Goal: Book appointment/travel/reservation

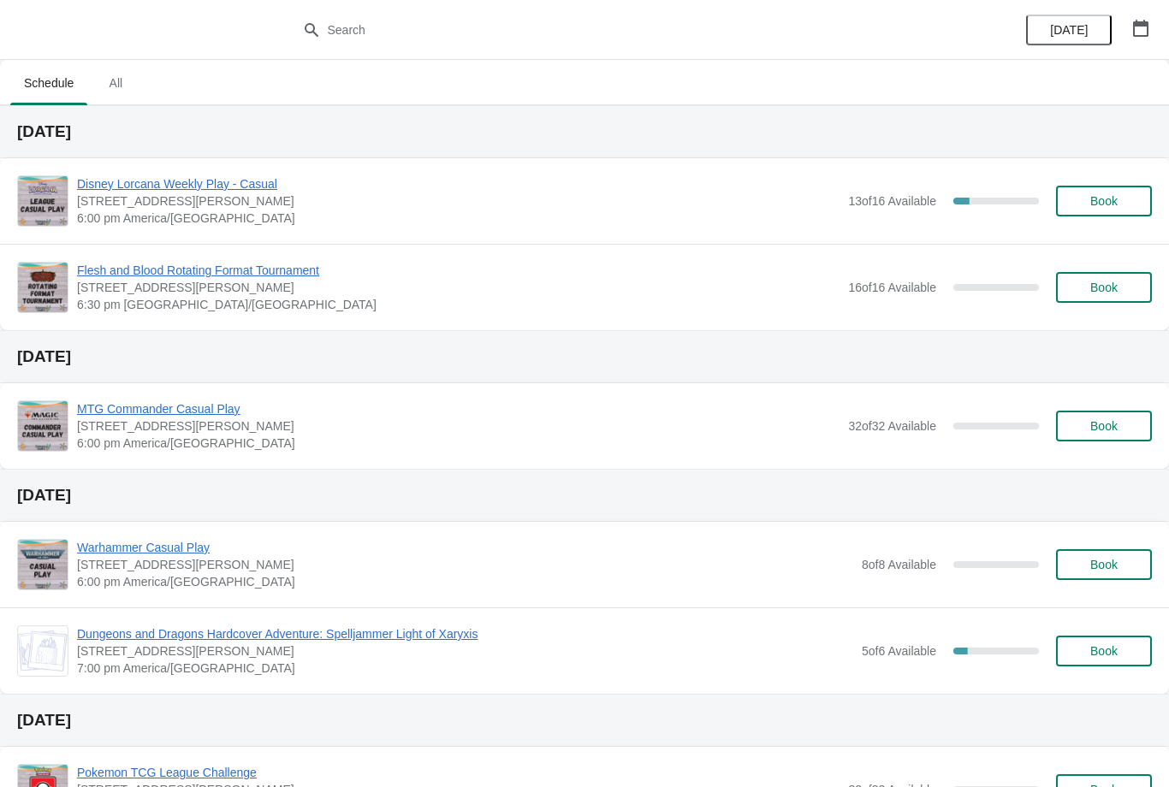
click at [1123, 214] on button "Book" at bounding box center [1104, 201] width 96 height 31
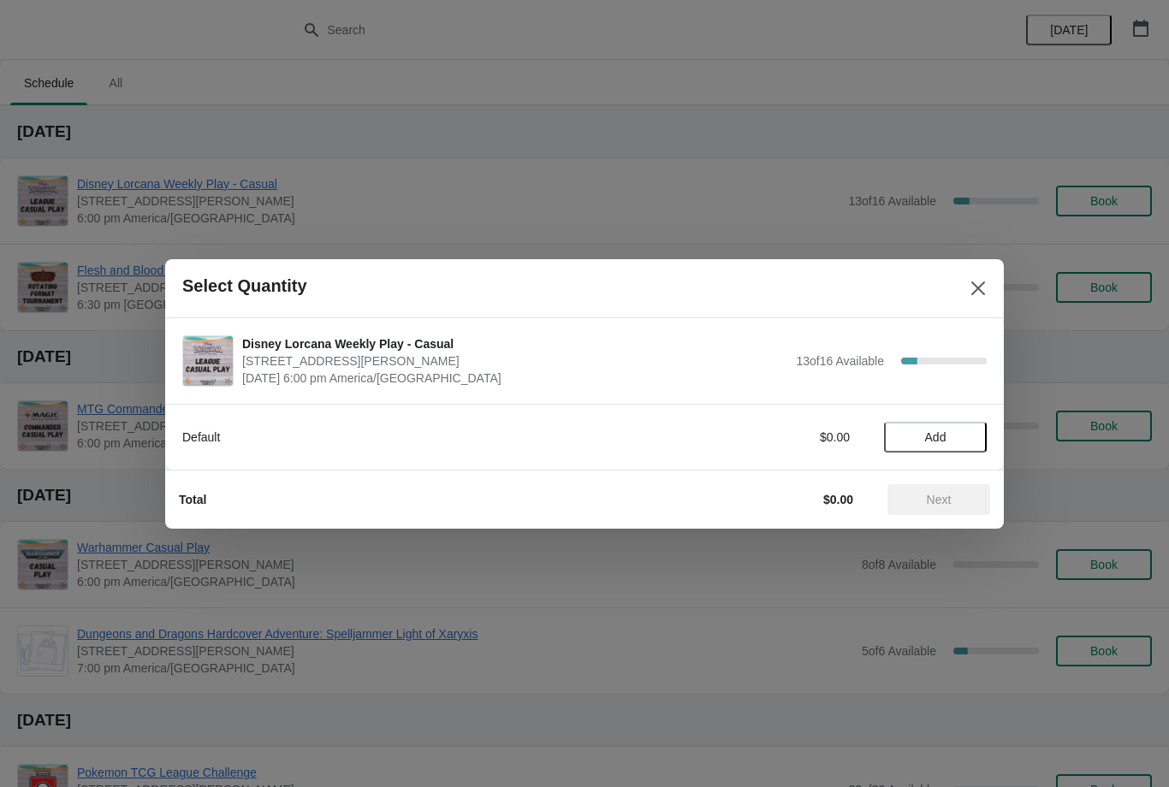
click at [961, 427] on button "Add" at bounding box center [935, 437] width 103 height 31
click at [955, 497] on span "Next" at bounding box center [938, 500] width 75 height 14
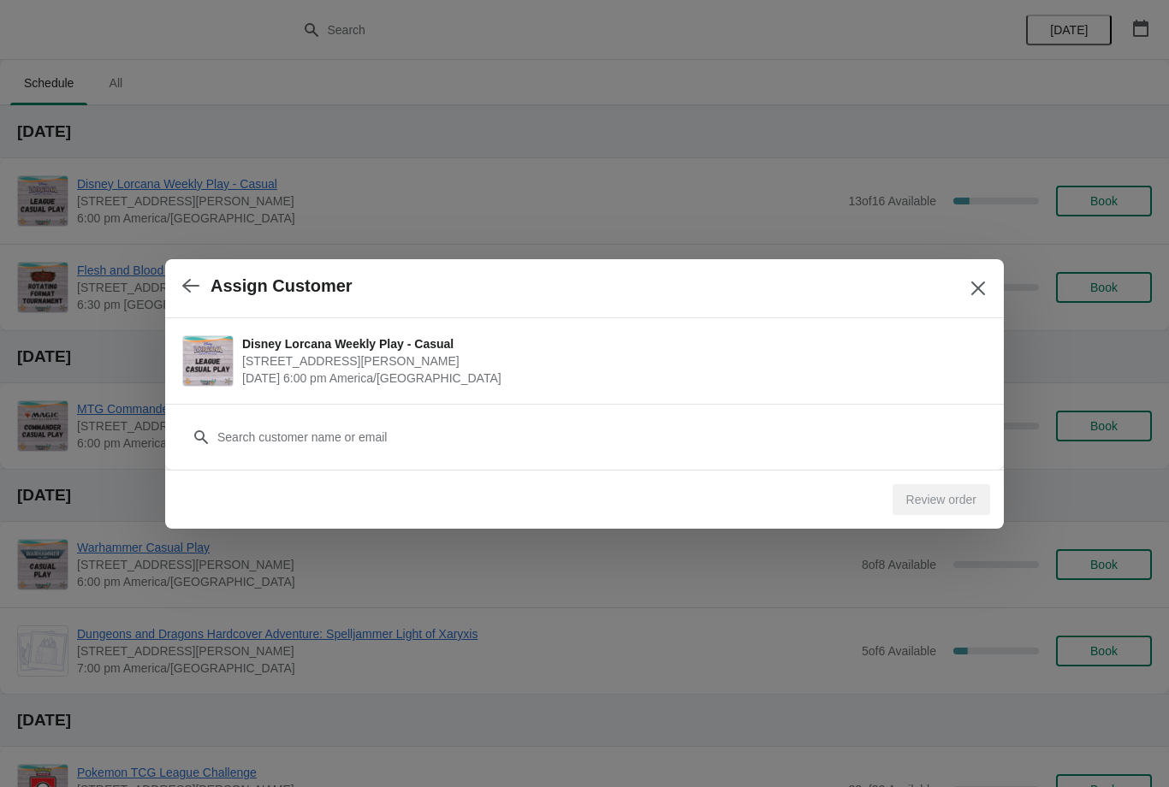
click at [838, 462] on div "Customer" at bounding box center [584, 437] width 838 height 66
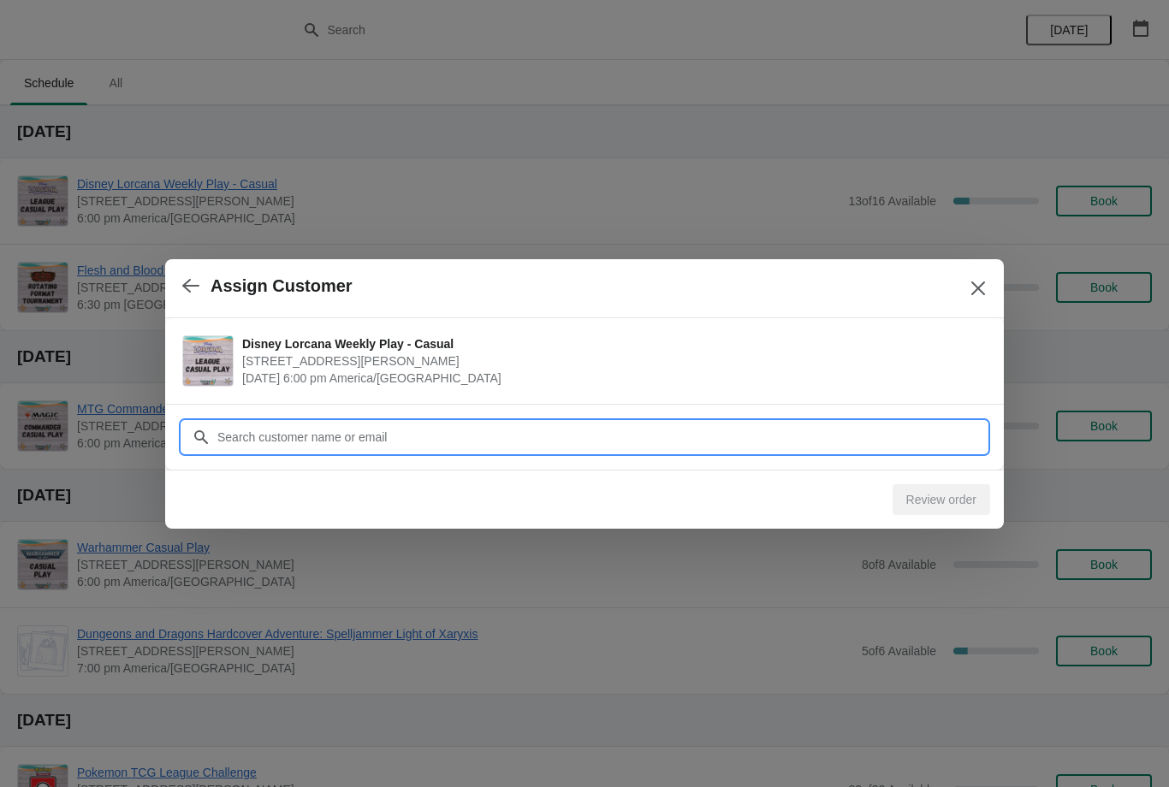
click at [733, 438] on input "Customer" at bounding box center [601, 437] width 770 height 31
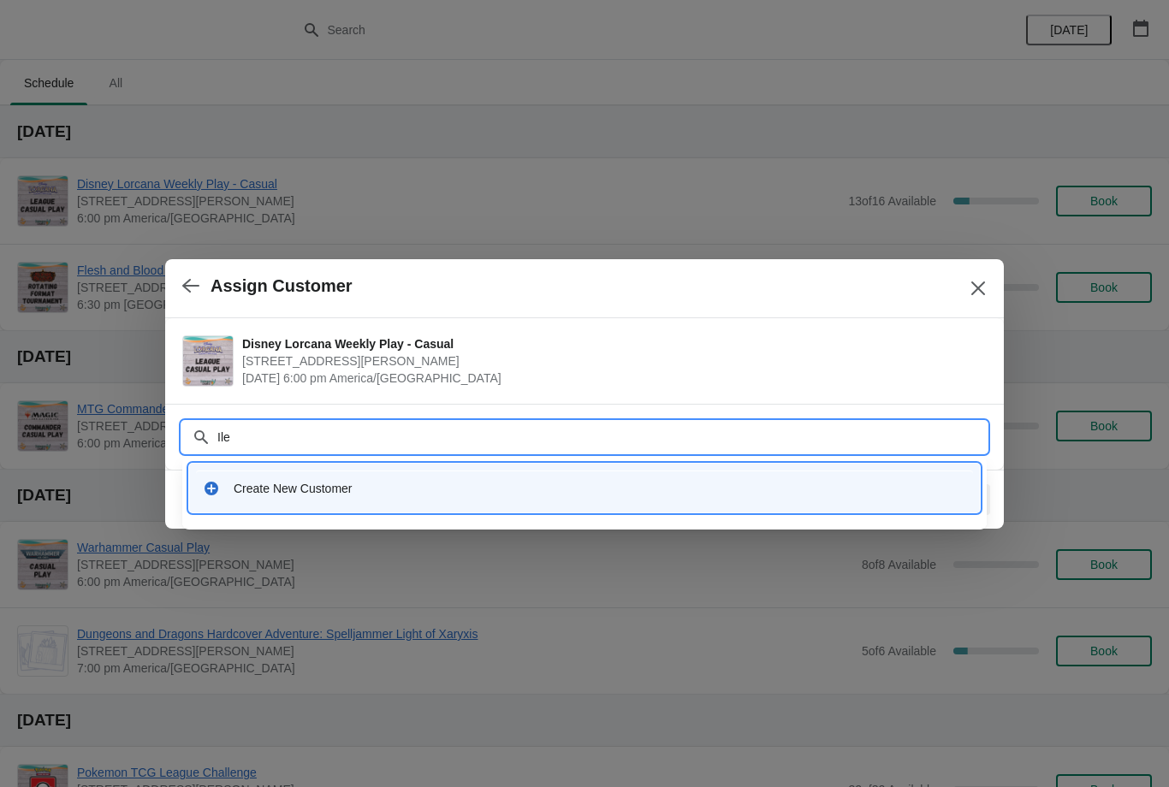
type input "Iler"
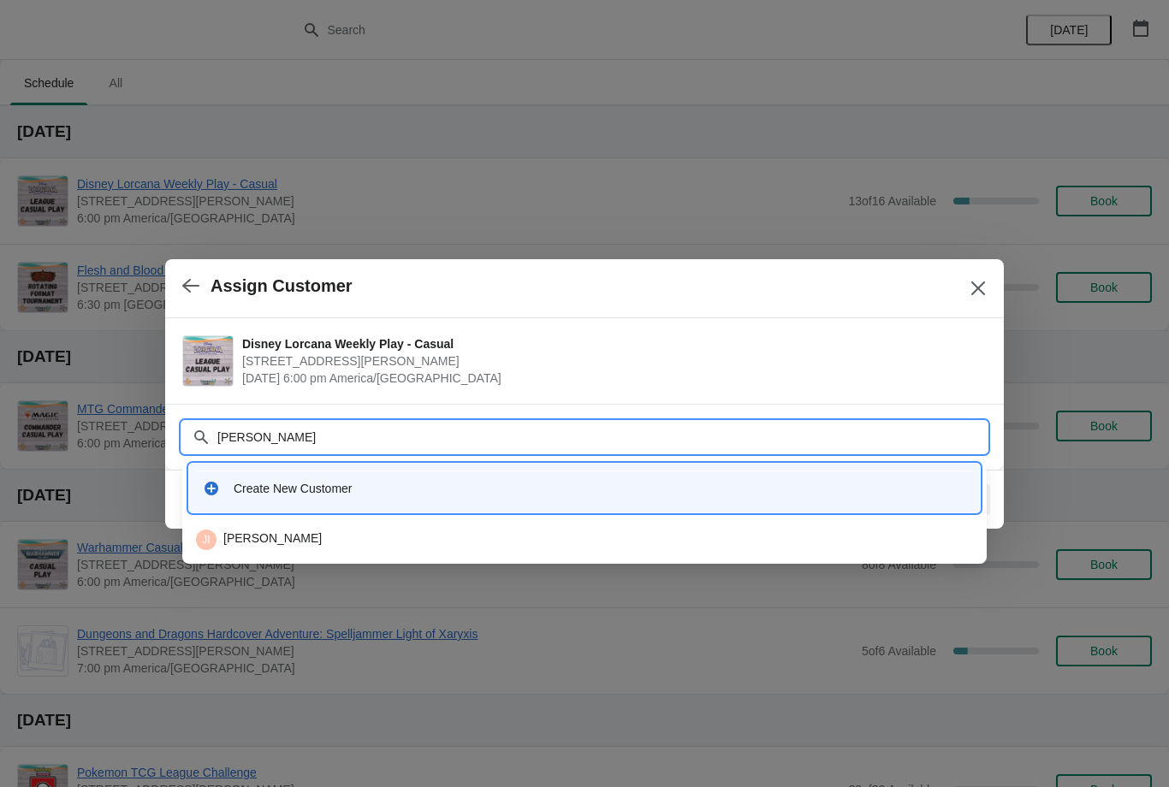
click at [663, 542] on div "JI James Iler" at bounding box center [584, 540] width 777 height 21
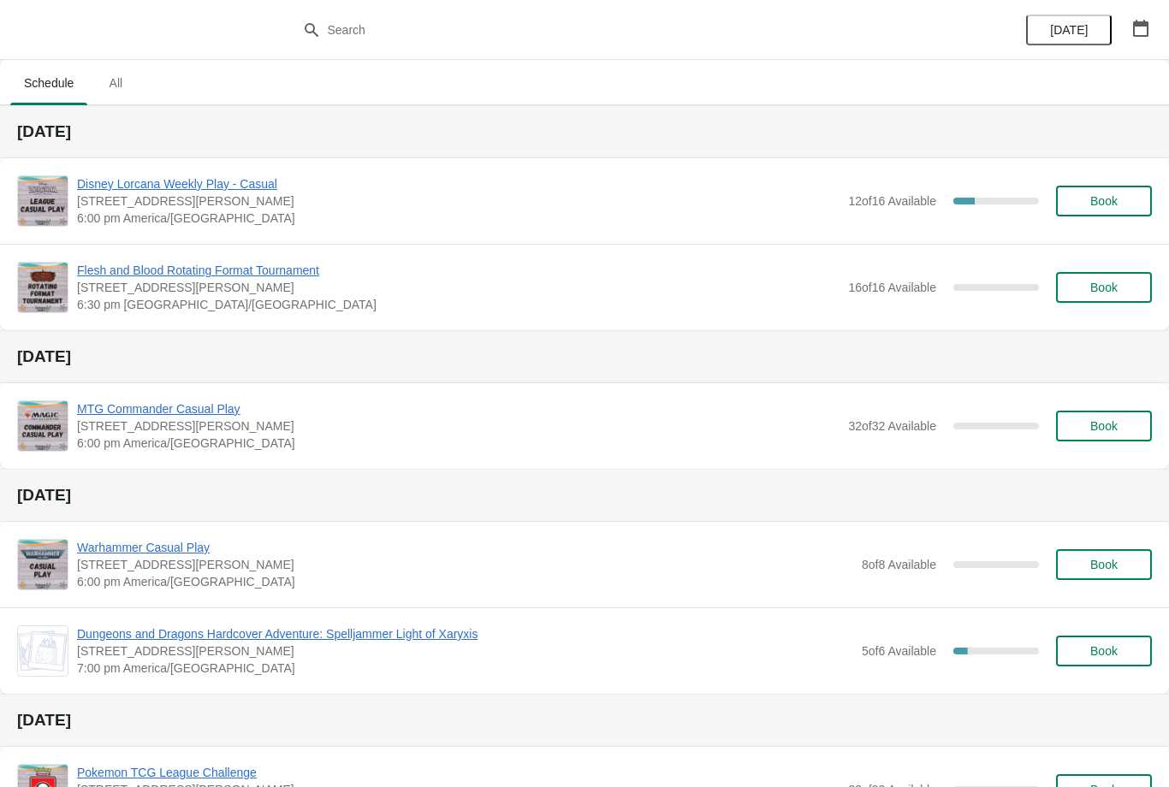
click at [1105, 210] on button "Book" at bounding box center [1104, 201] width 96 height 31
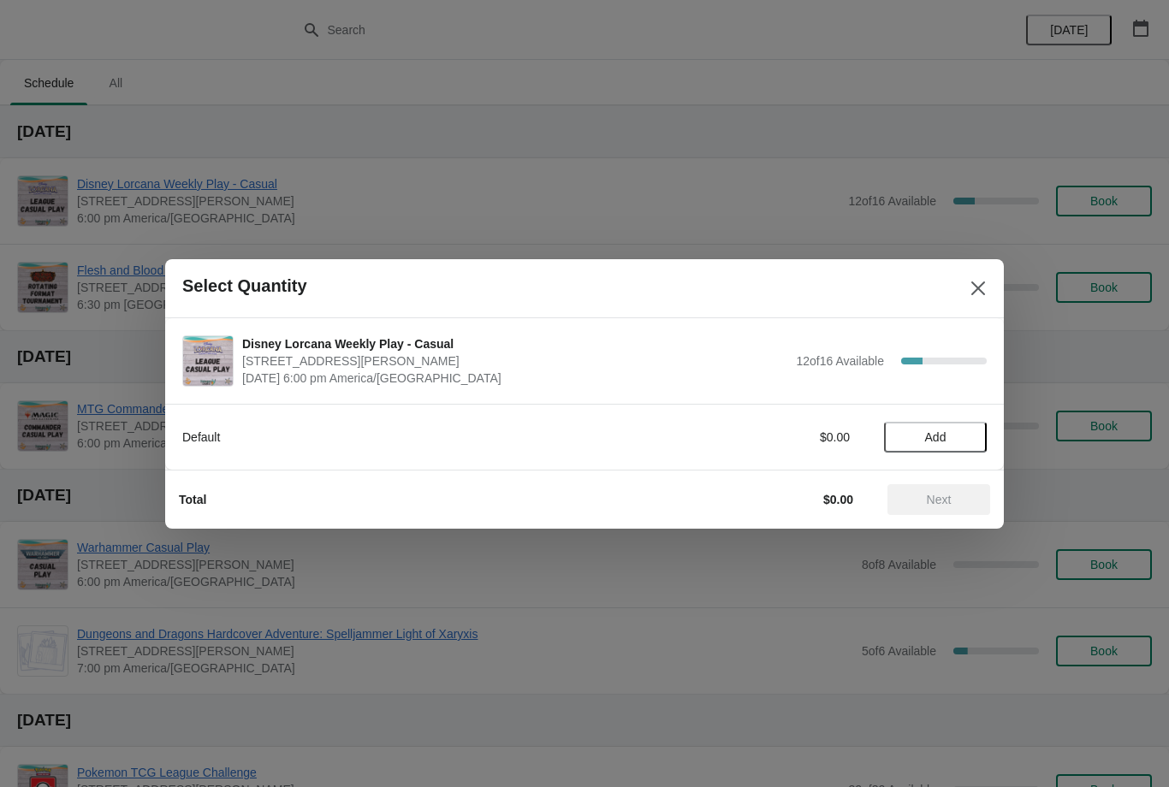
click at [962, 448] on button "Add" at bounding box center [935, 437] width 103 height 31
click at [965, 454] on div "Default $5.95 1" at bounding box center [584, 437] width 838 height 66
click at [972, 428] on icon at bounding box center [965, 437] width 18 height 18
click at [951, 501] on span "Next" at bounding box center [939, 500] width 25 height 14
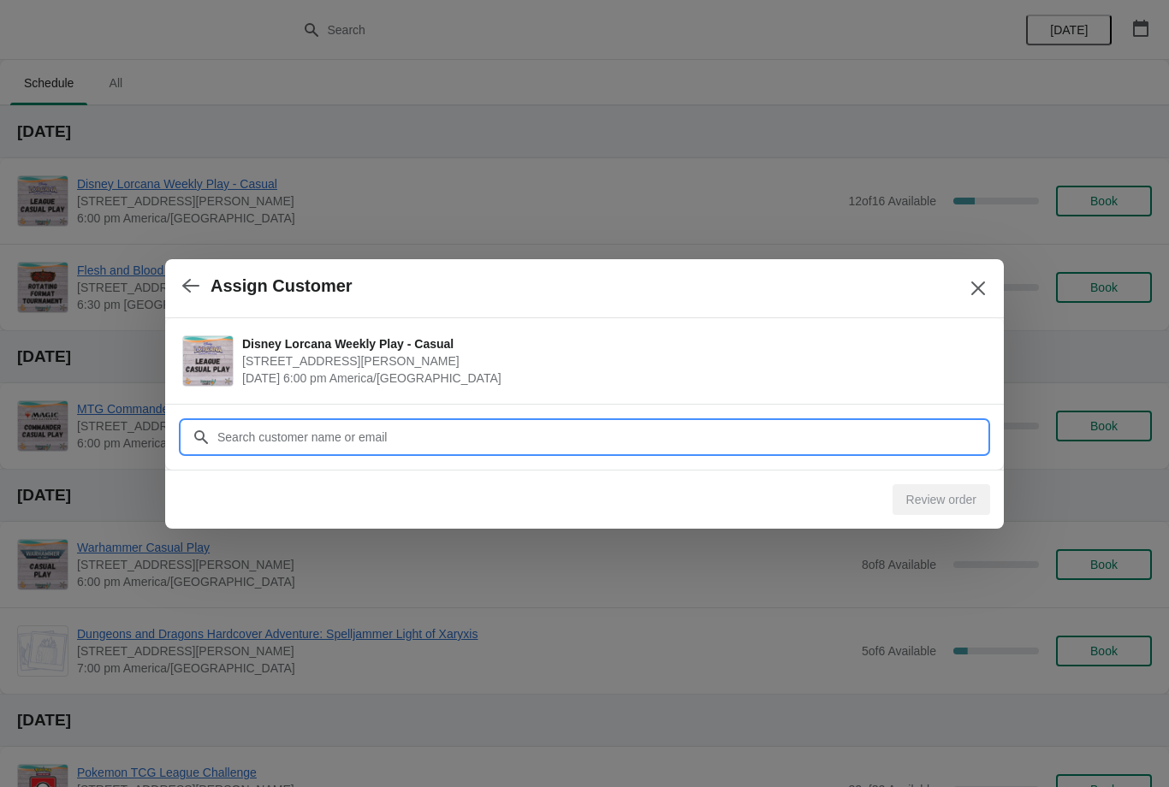
click at [925, 439] on input "Customer" at bounding box center [601, 437] width 770 height 31
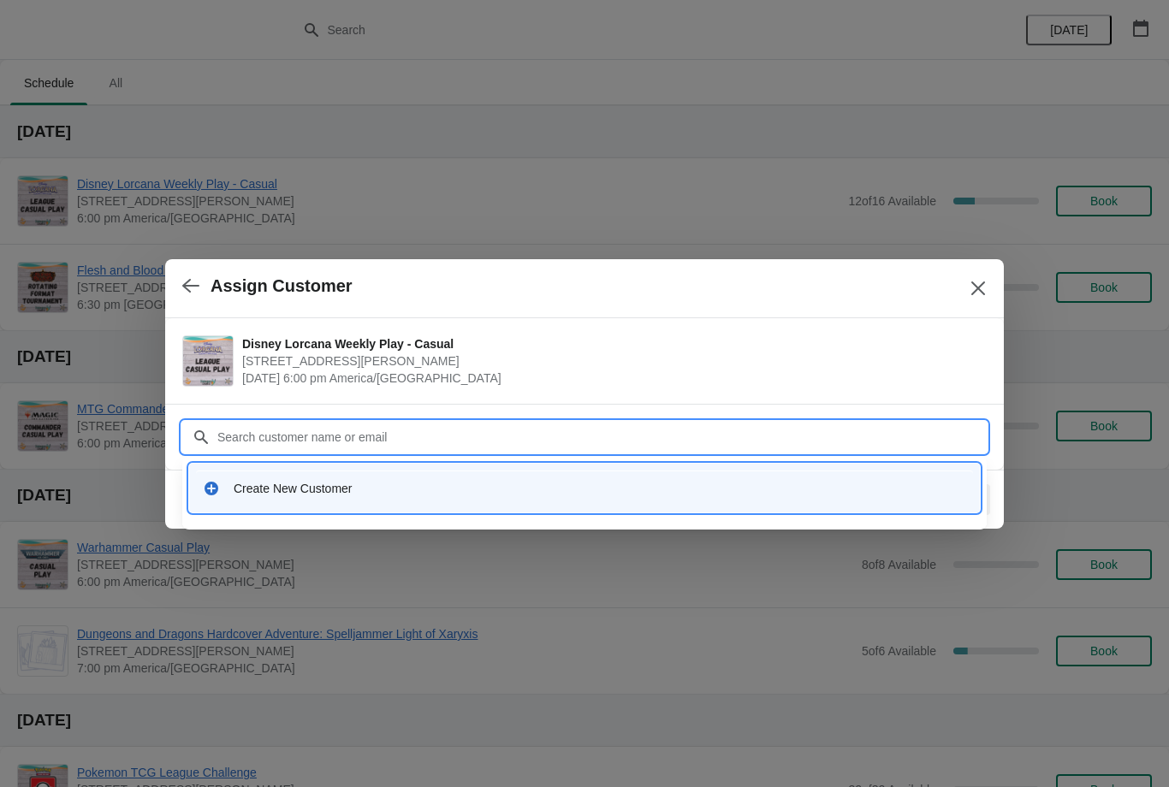
type input "R"
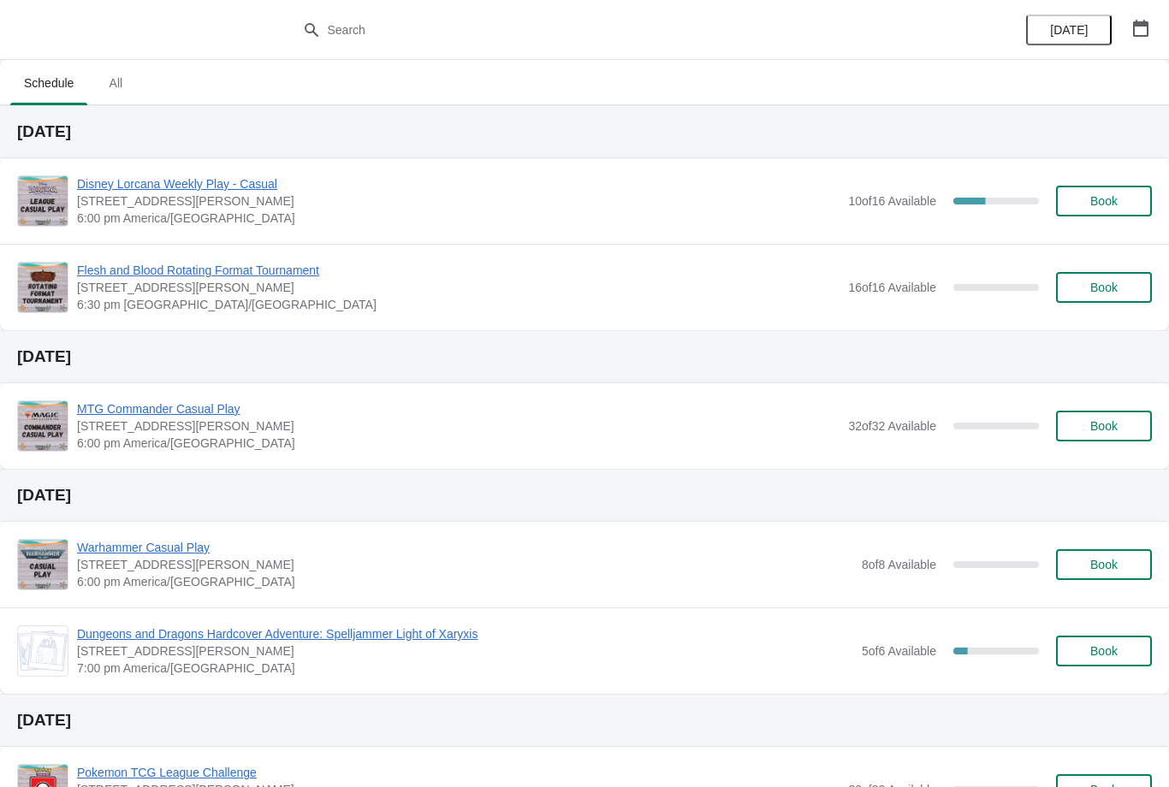
click at [1111, 187] on button "Book" at bounding box center [1104, 201] width 96 height 31
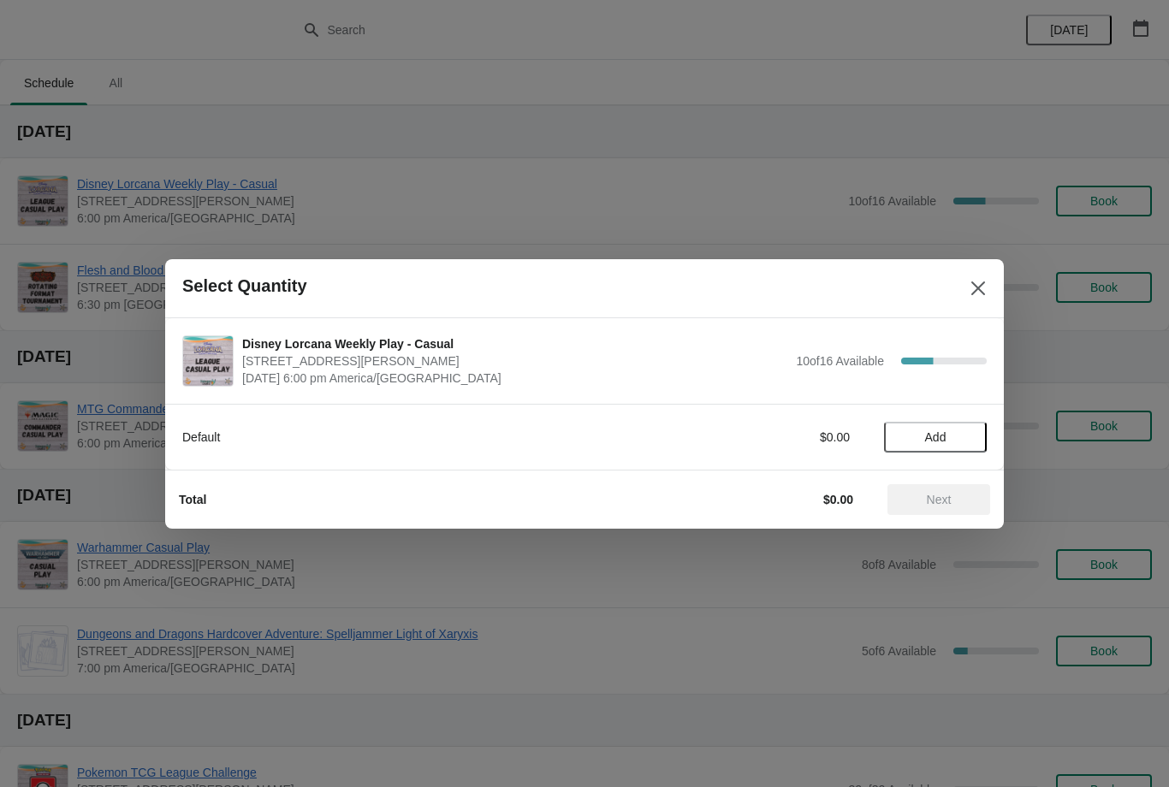
click at [976, 426] on button "Add" at bounding box center [935, 437] width 103 height 31
click at [953, 498] on span "Next" at bounding box center [938, 500] width 75 height 14
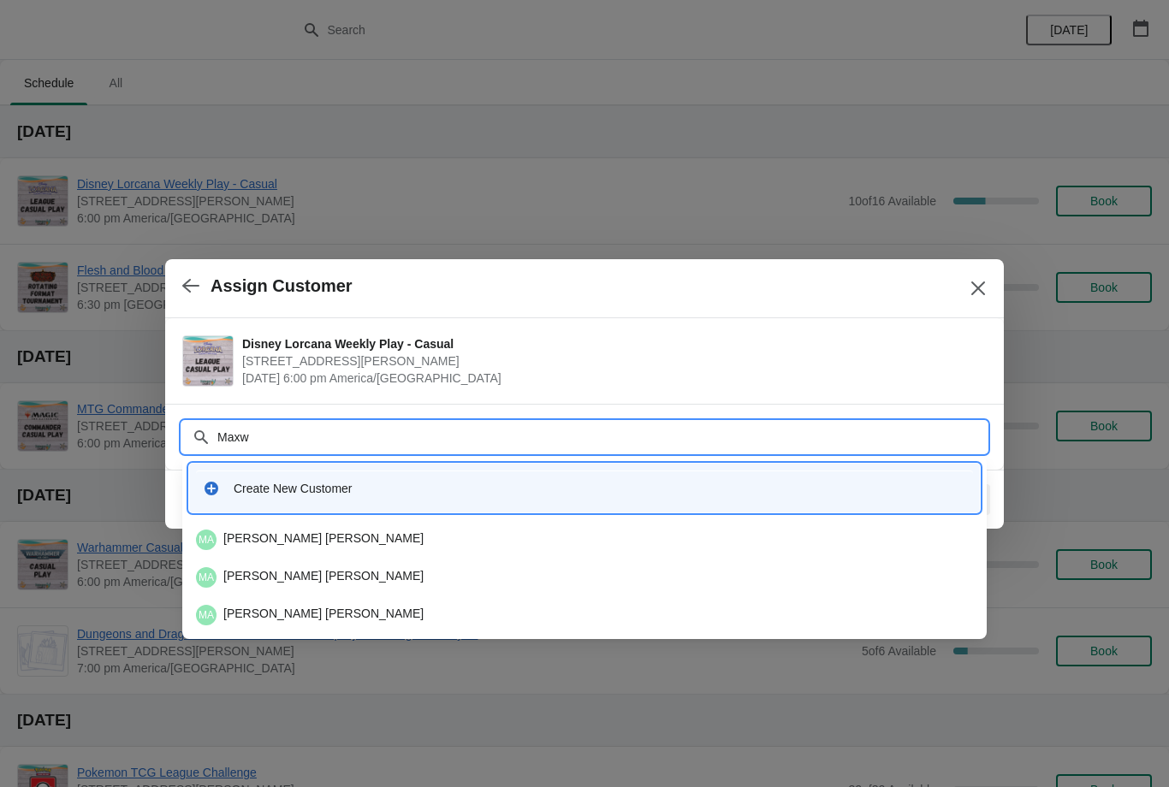
type input "Maxwe"
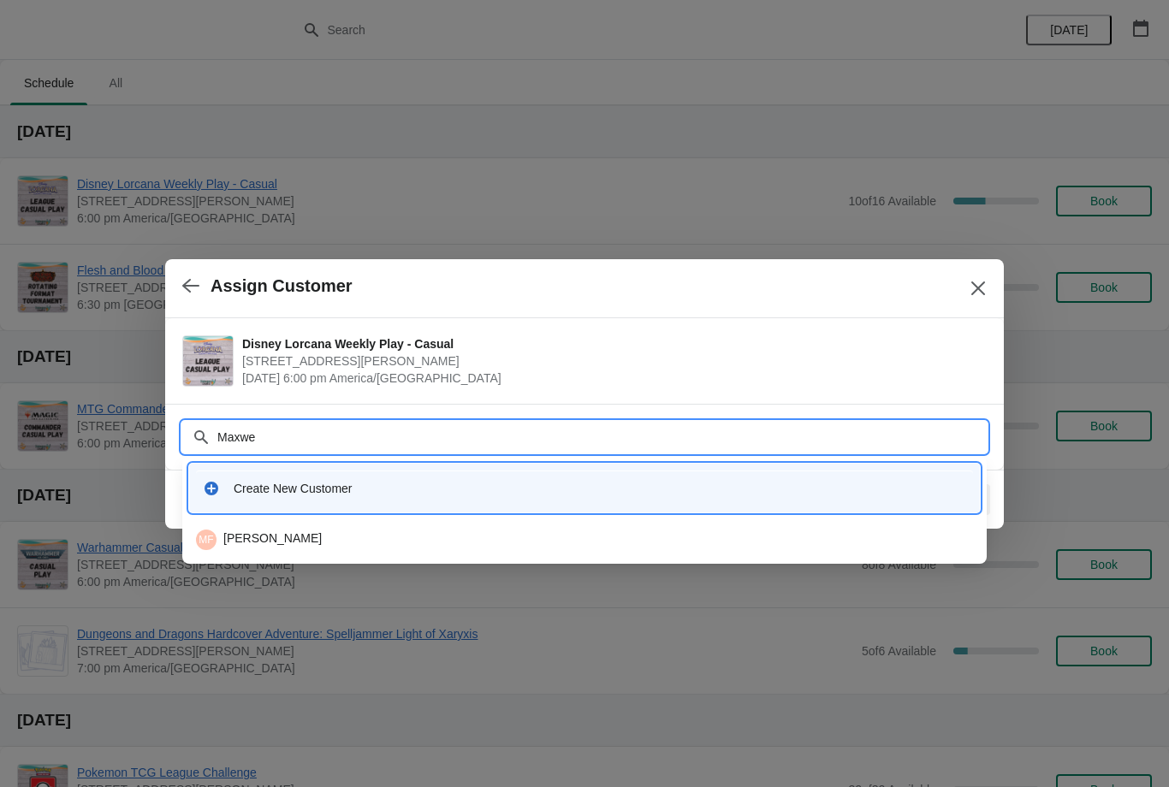
click at [742, 538] on div "MF Maxwell Fontanier" at bounding box center [584, 540] width 777 height 21
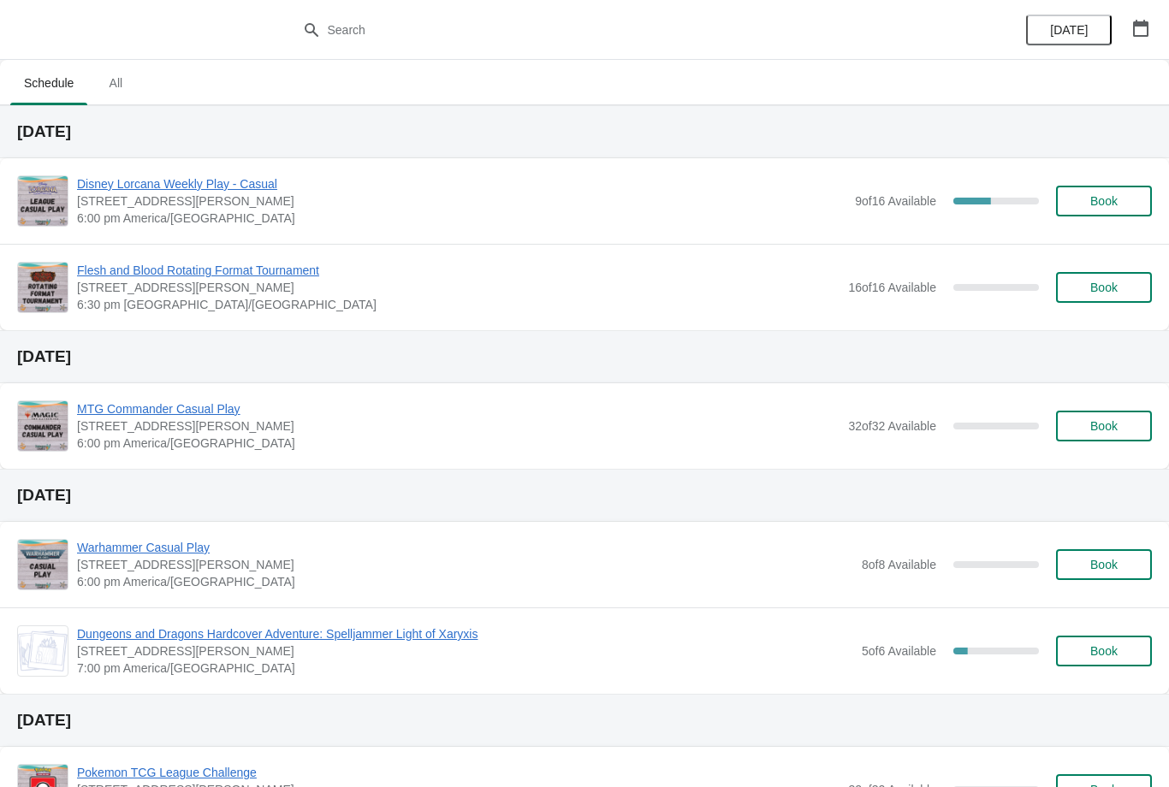
click at [1105, 191] on button "Book" at bounding box center [1104, 201] width 96 height 31
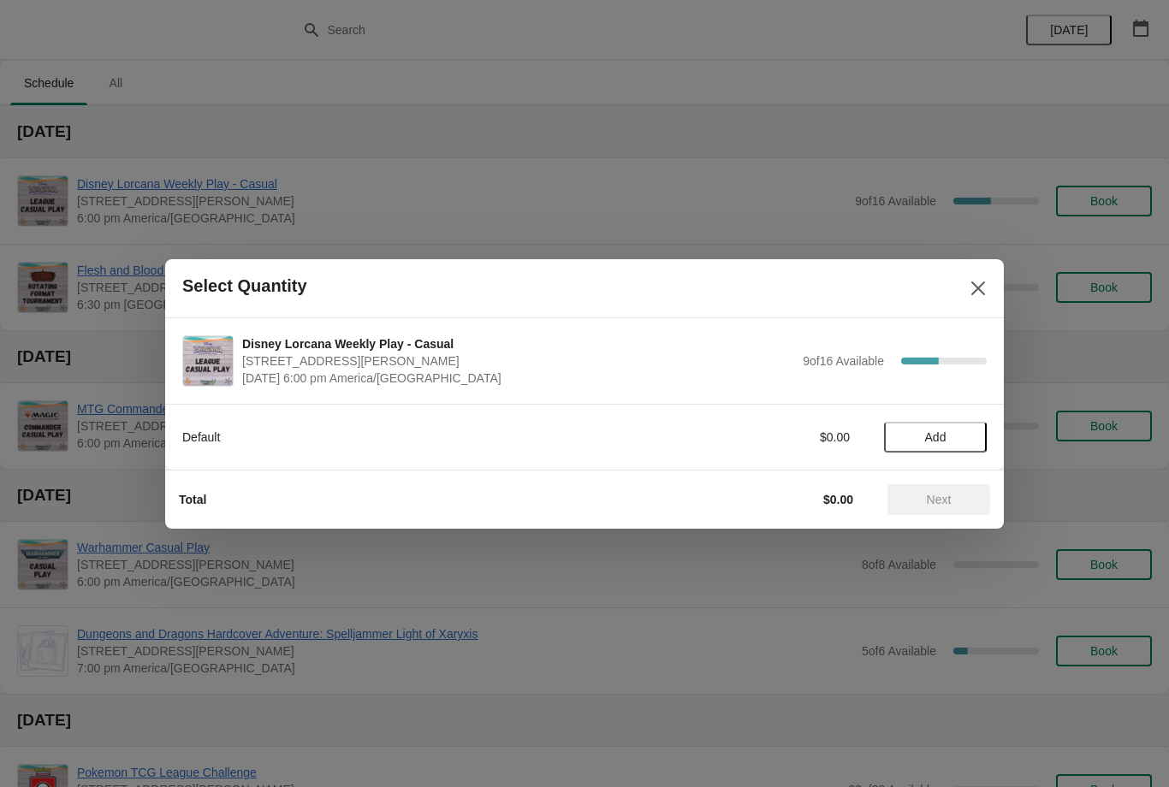
click at [956, 463] on div "Default $0.00 Add" at bounding box center [584, 437] width 838 height 66
click at [957, 436] on span "Add" at bounding box center [935, 437] width 72 height 14
click at [963, 444] on icon at bounding box center [965, 437] width 18 height 18
click at [963, 491] on button "Next" at bounding box center [938, 499] width 103 height 31
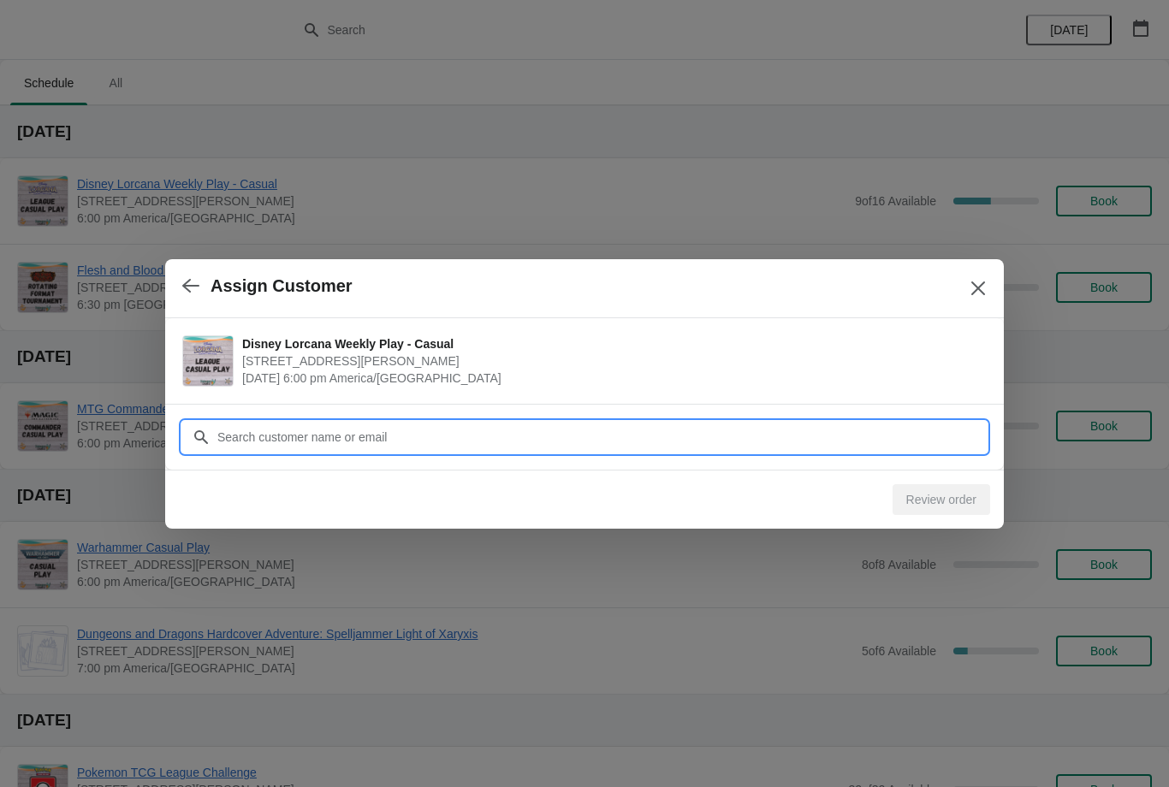
click at [761, 434] on input "Customer" at bounding box center [601, 437] width 770 height 31
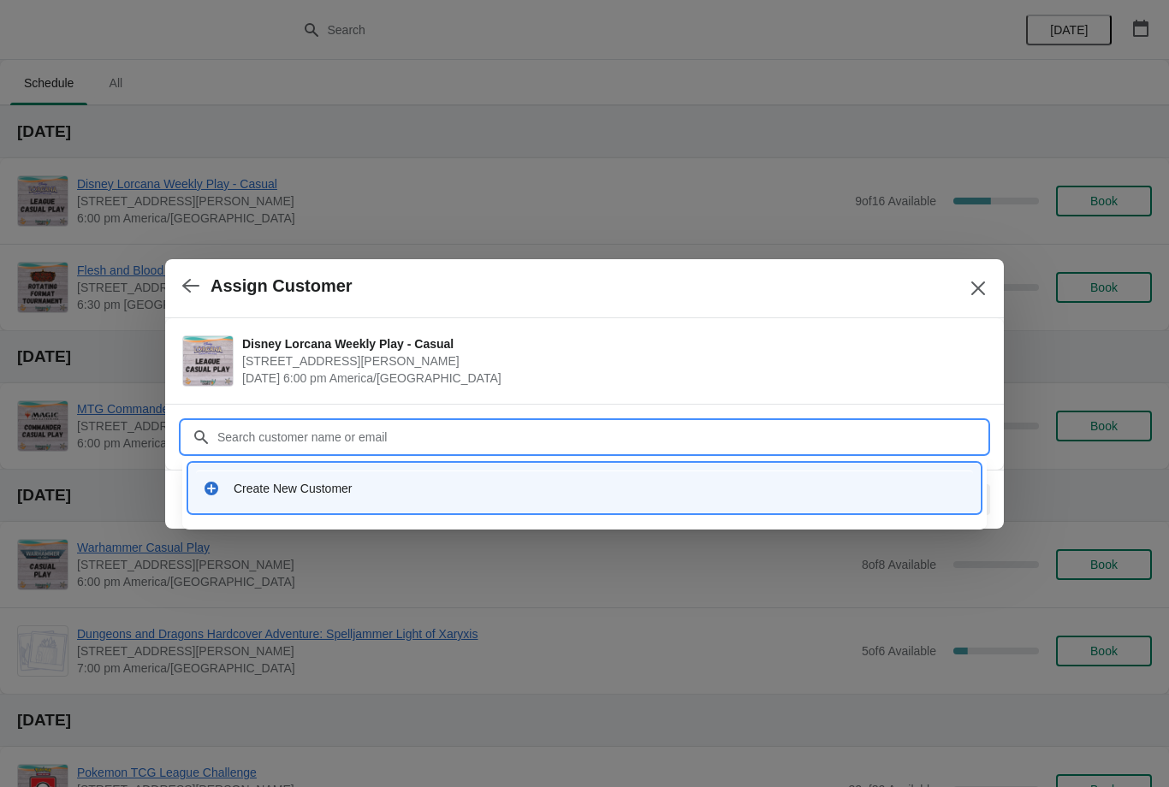
type input "M"
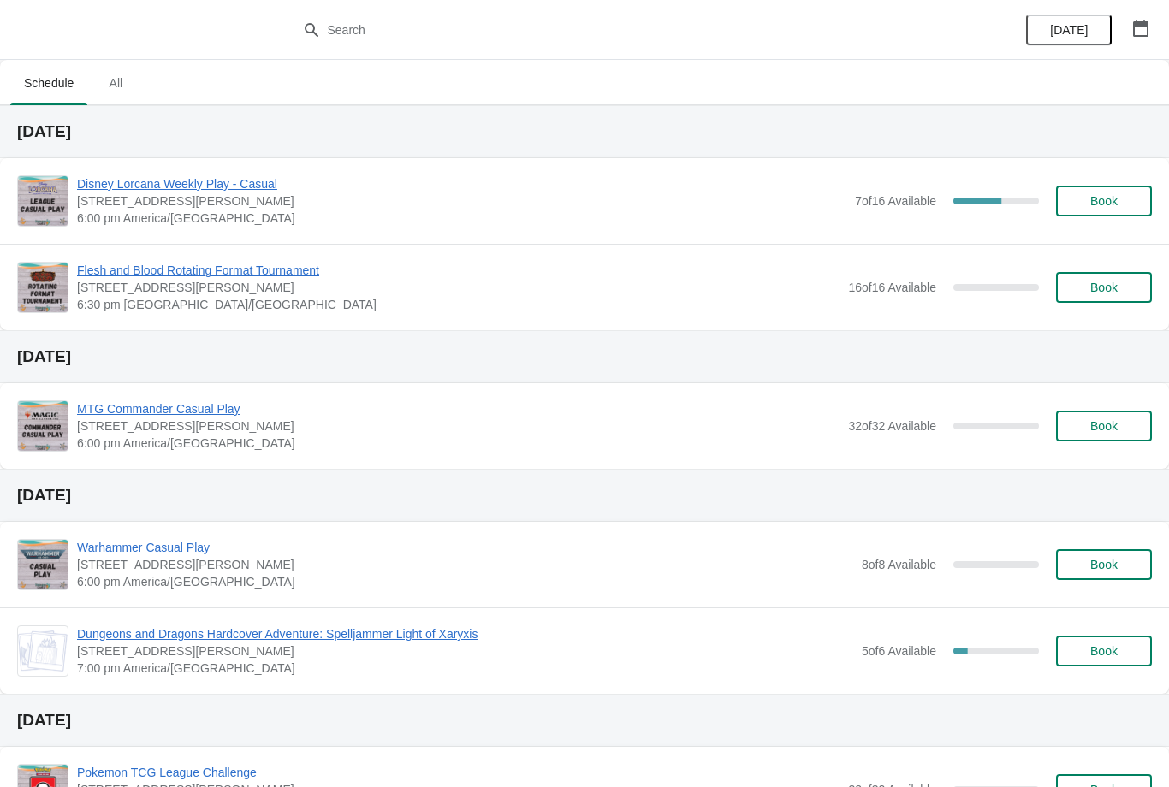
click at [1097, 214] on button "Book" at bounding box center [1104, 201] width 96 height 31
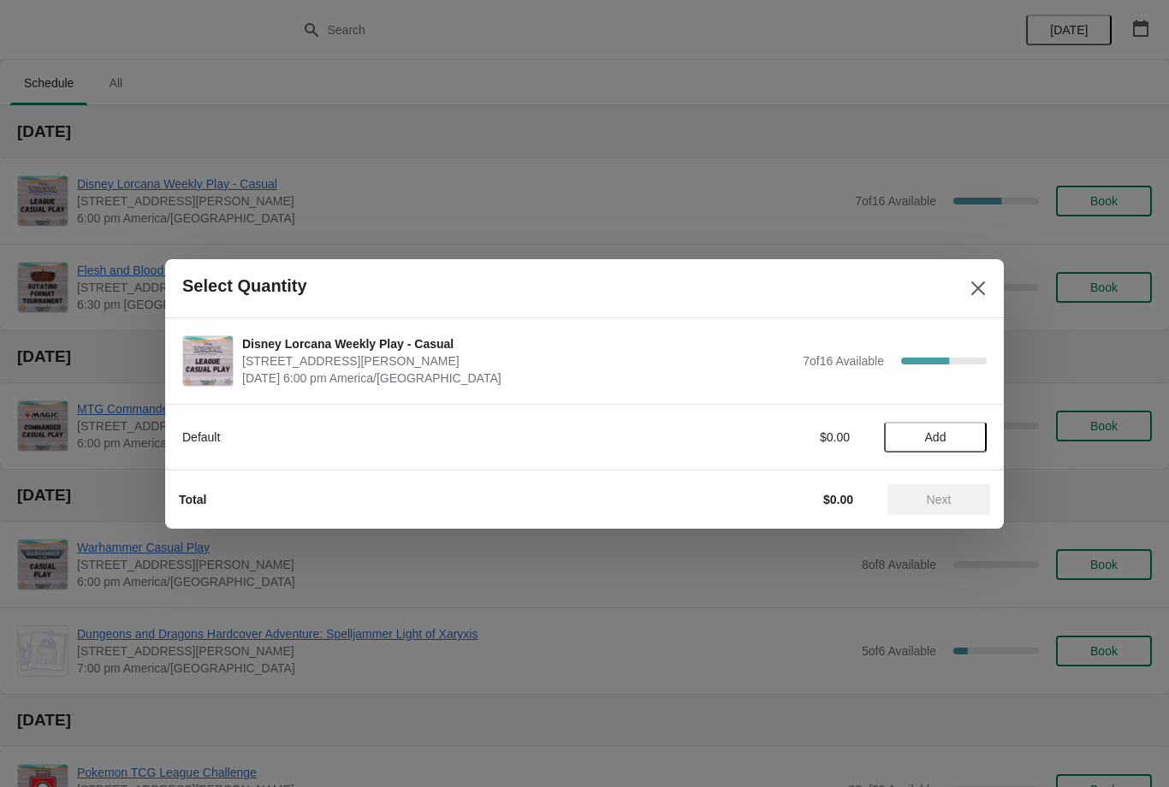
click at [964, 437] on span "Add" at bounding box center [935, 437] width 72 height 14
click at [957, 502] on span "Next" at bounding box center [938, 500] width 75 height 14
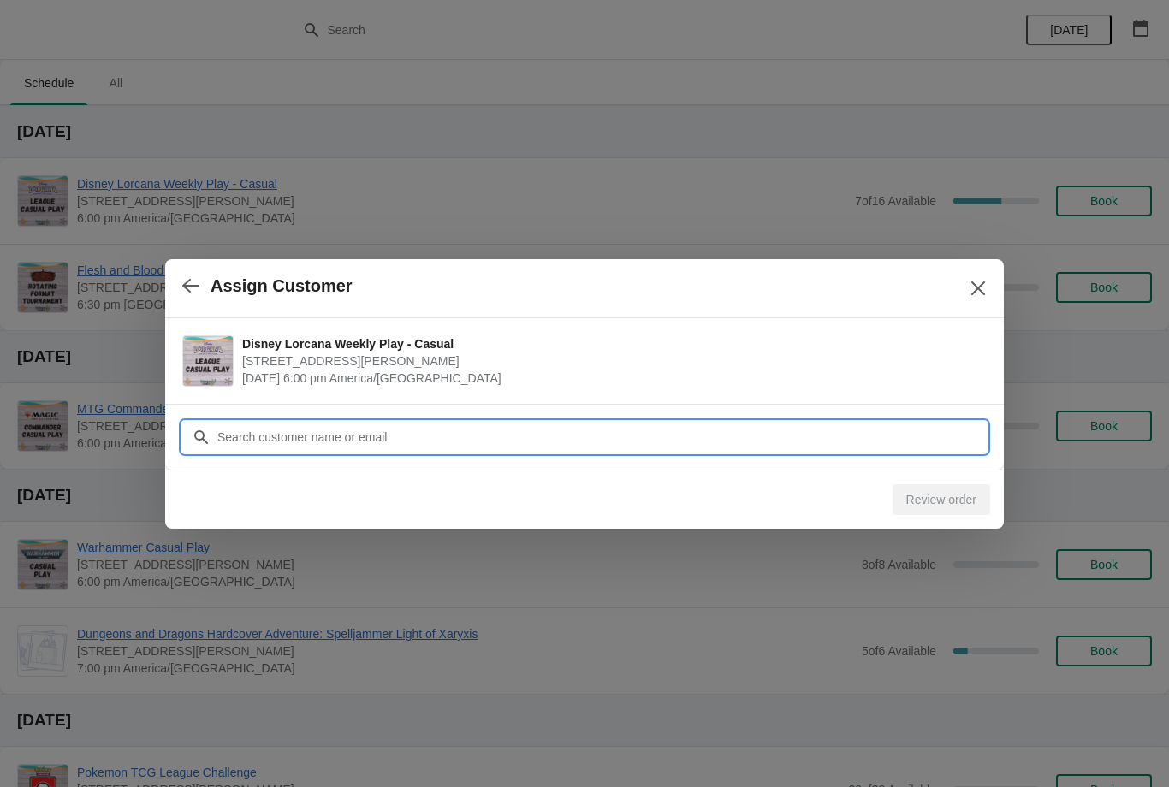
click at [946, 430] on input "Customer" at bounding box center [601, 437] width 770 height 31
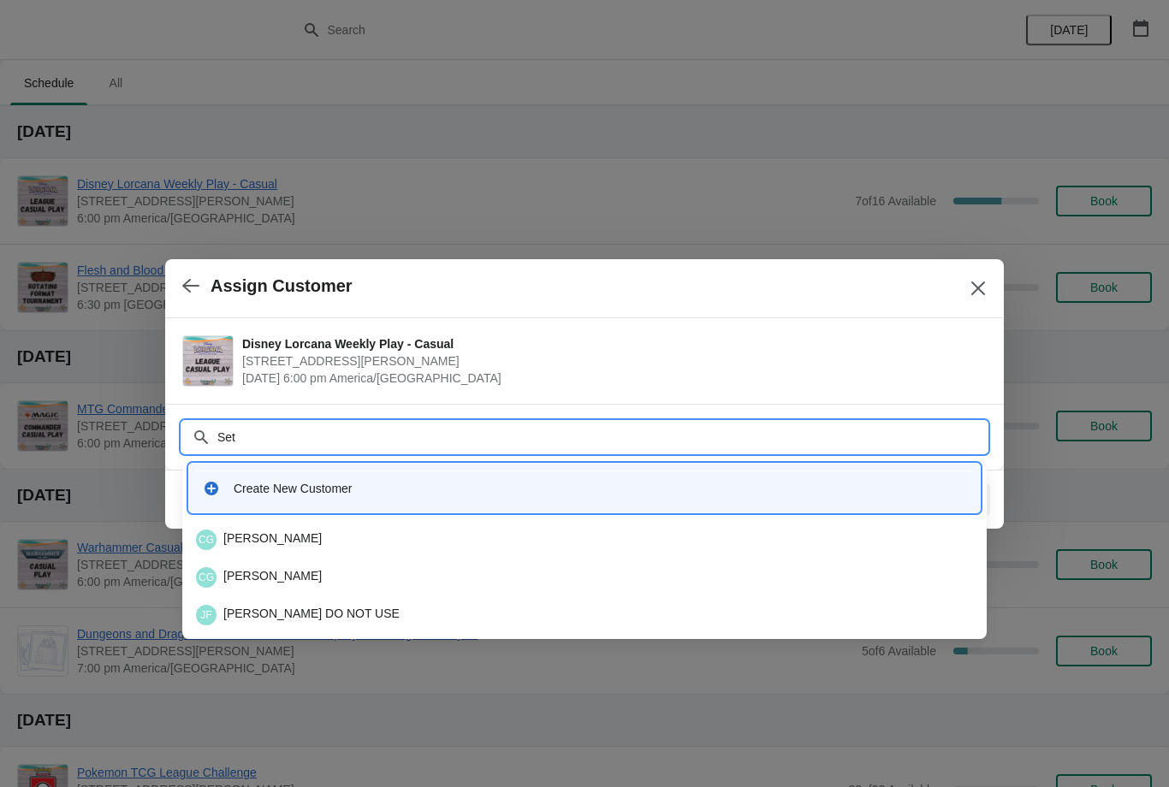
type input "Seth"
click at [572, 551] on div "SH Seth Hagan" at bounding box center [584, 540] width 791 height 34
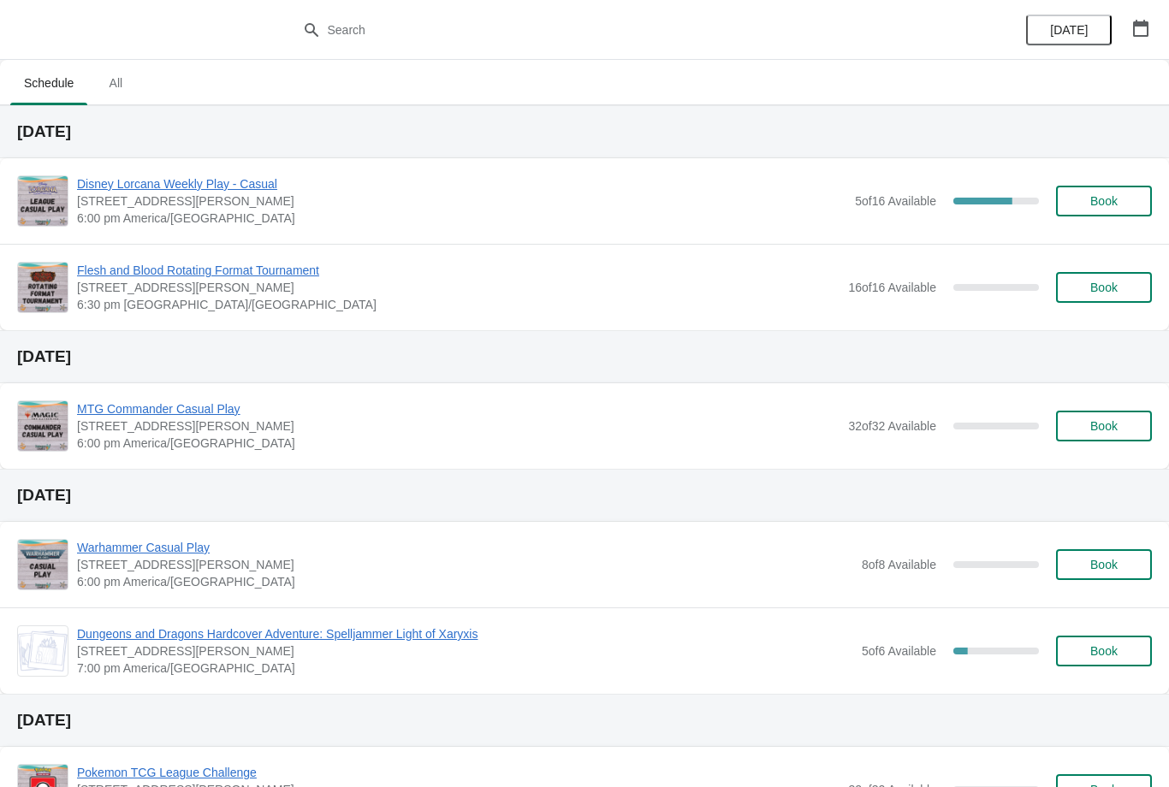
click at [1120, 202] on span "Book" at bounding box center [1103, 201] width 65 height 14
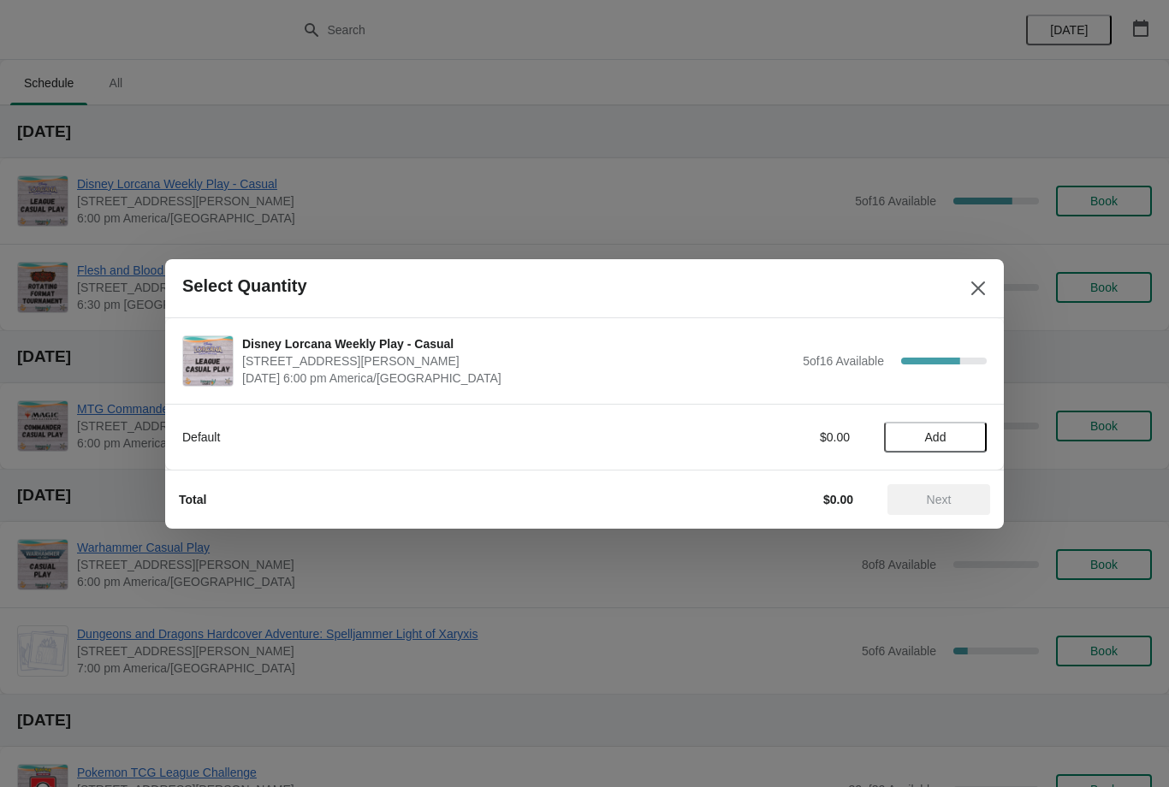
click at [937, 450] on button "Add" at bounding box center [935, 437] width 103 height 31
click at [954, 506] on span "Next" at bounding box center [938, 500] width 75 height 14
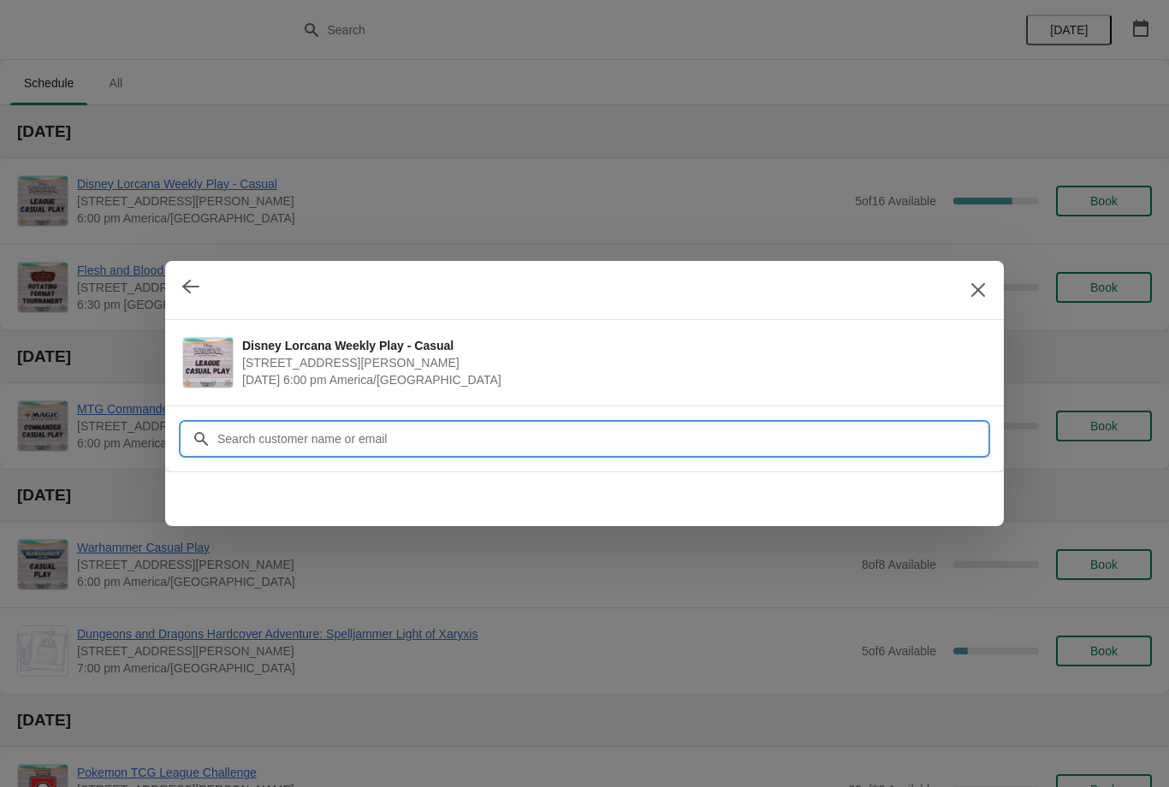
click at [881, 432] on input "Customer" at bounding box center [601, 439] width 770 height 31
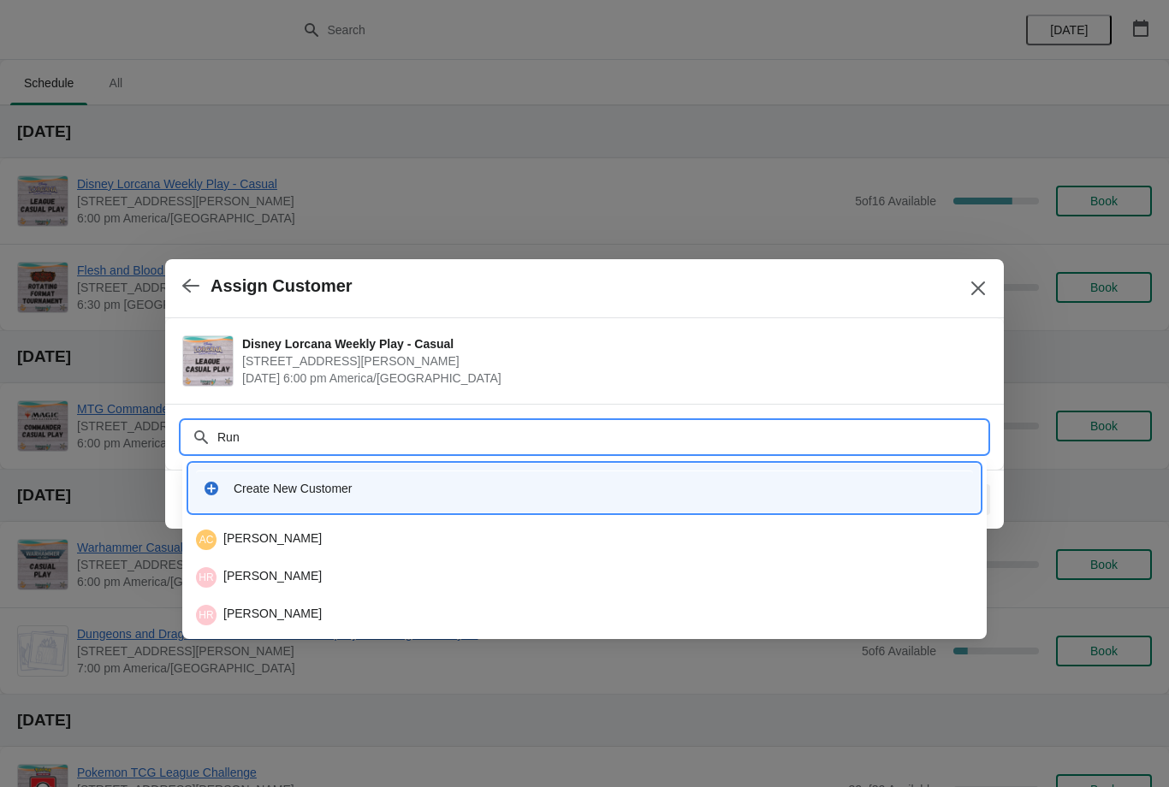
type input "Runk"
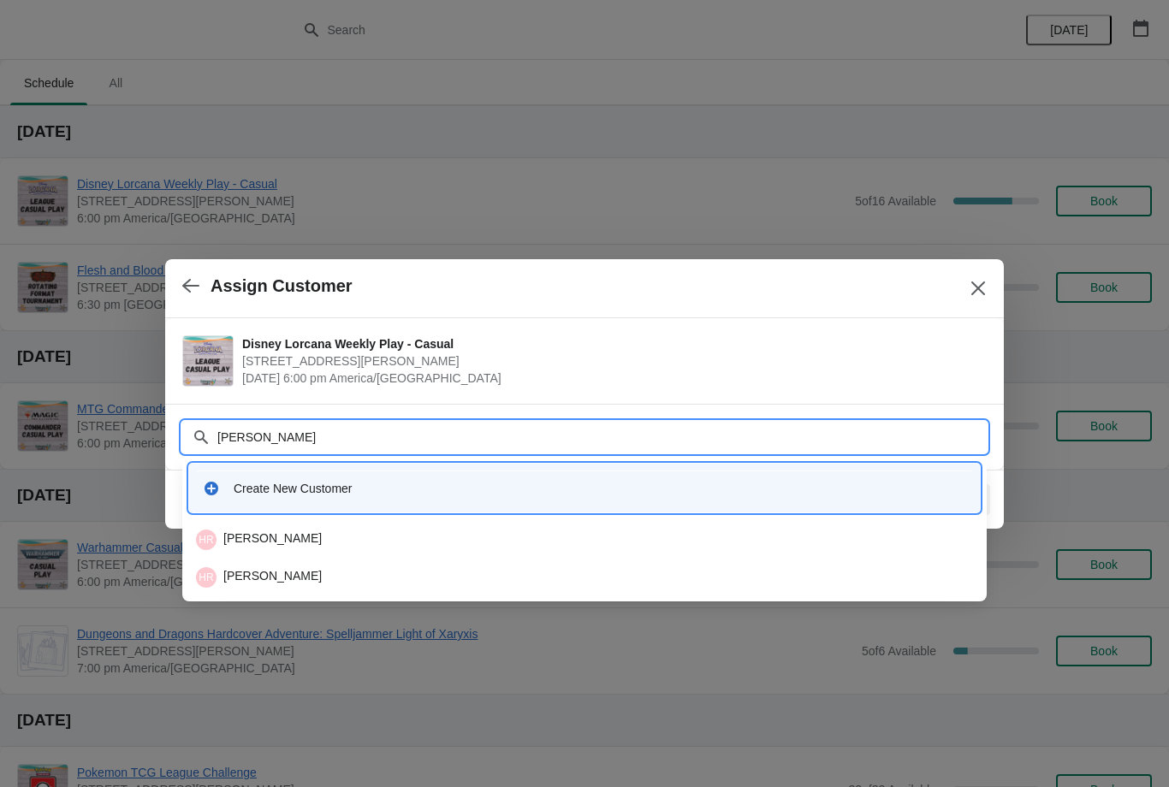
click at [542, 537] on div "HR Hans Runk" at bounding box center [584, 540] width 777 height 21
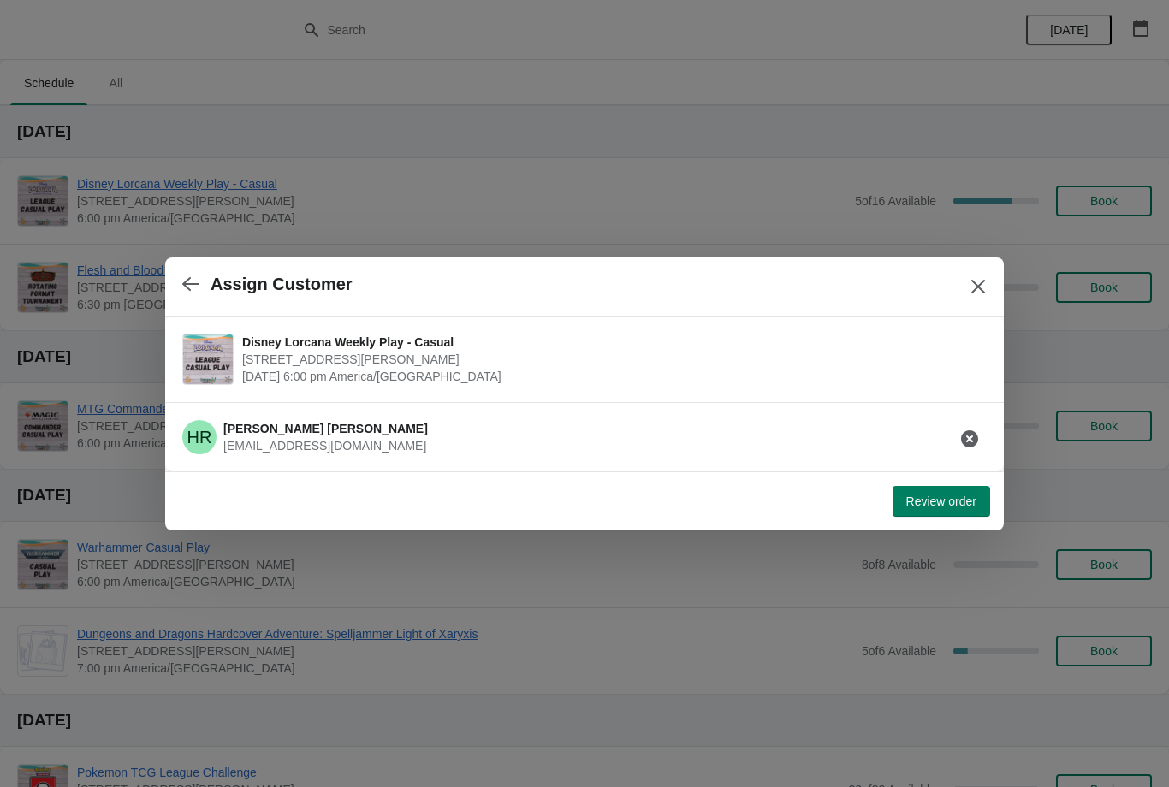
click at [930, 502] on span "Review order" at bounding box center [941, 502] width 70 height 14
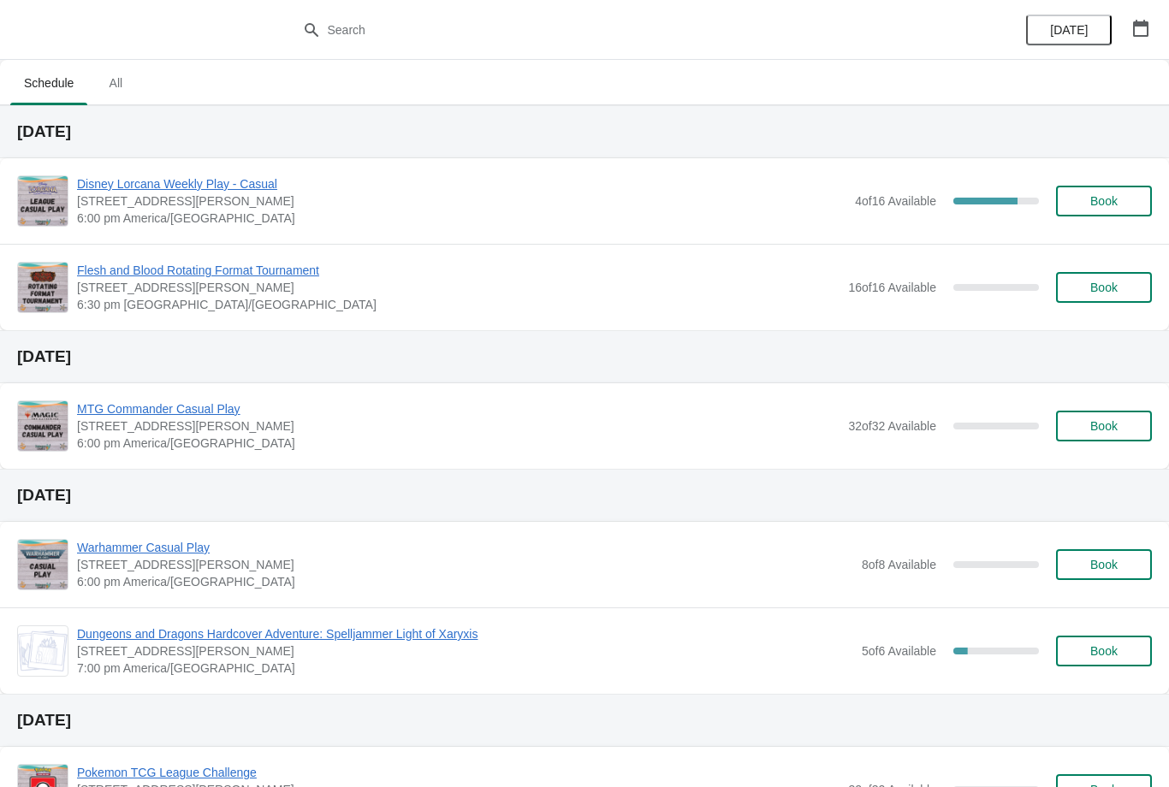
click at [1111, 214] on button "Book" at bounding box center [1104, 201] width 96 height 31
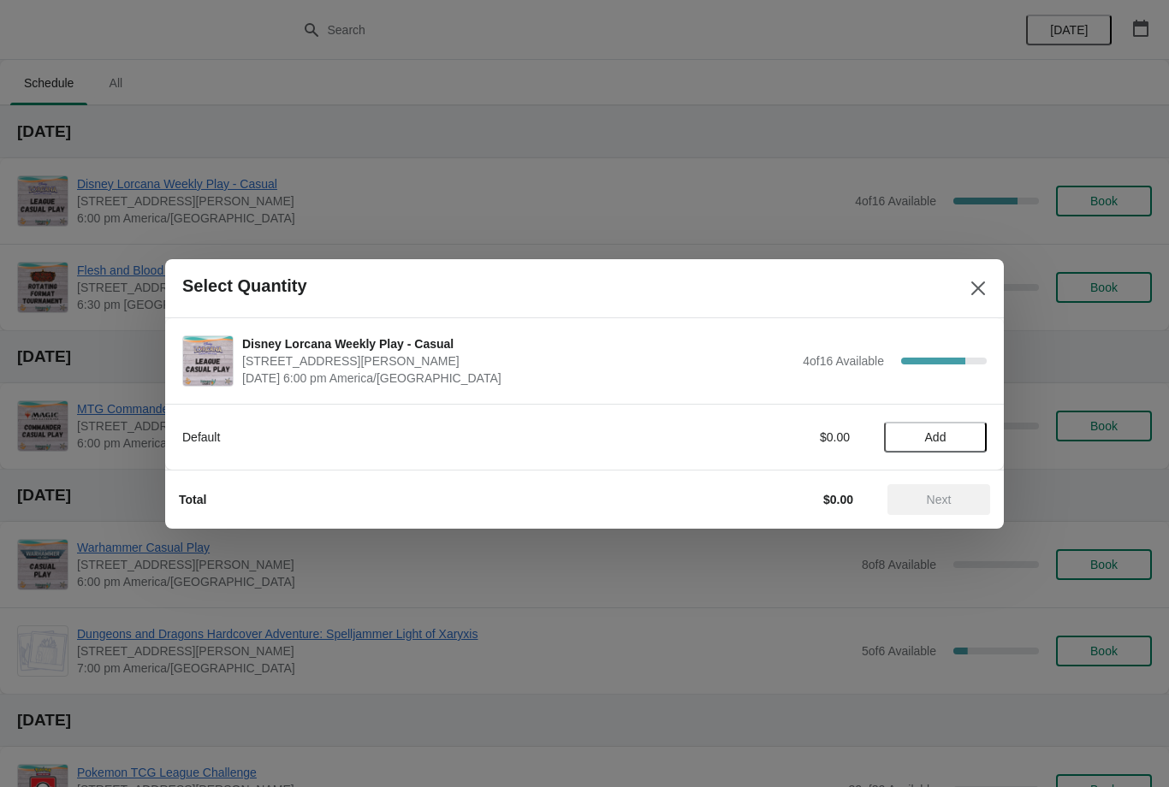
click at [955, 441] on span "Add" at bounding box center [935, 437] width 72 height 14
click at [947, 512] on button "Next" at bounding box center [938, 499] width 103 height 31
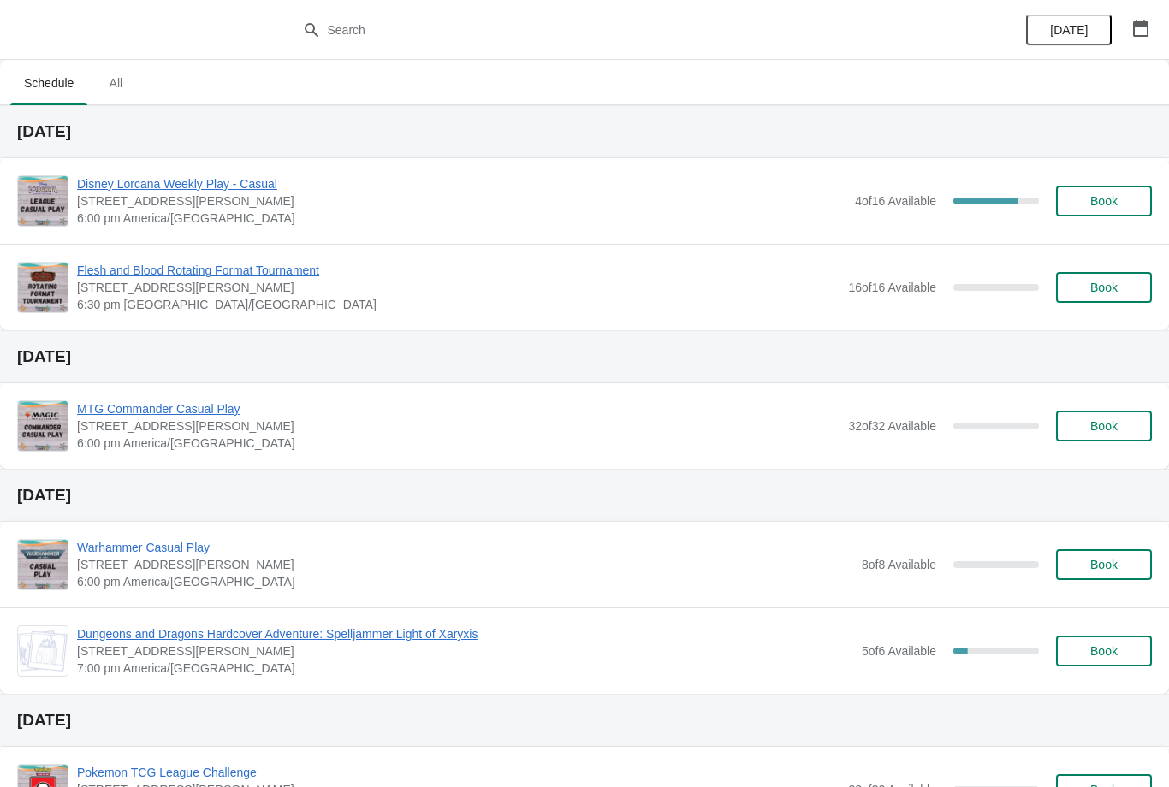
click at [1140, 210] on button "Book" at bounding box center [1104, 201] width 96 height 31
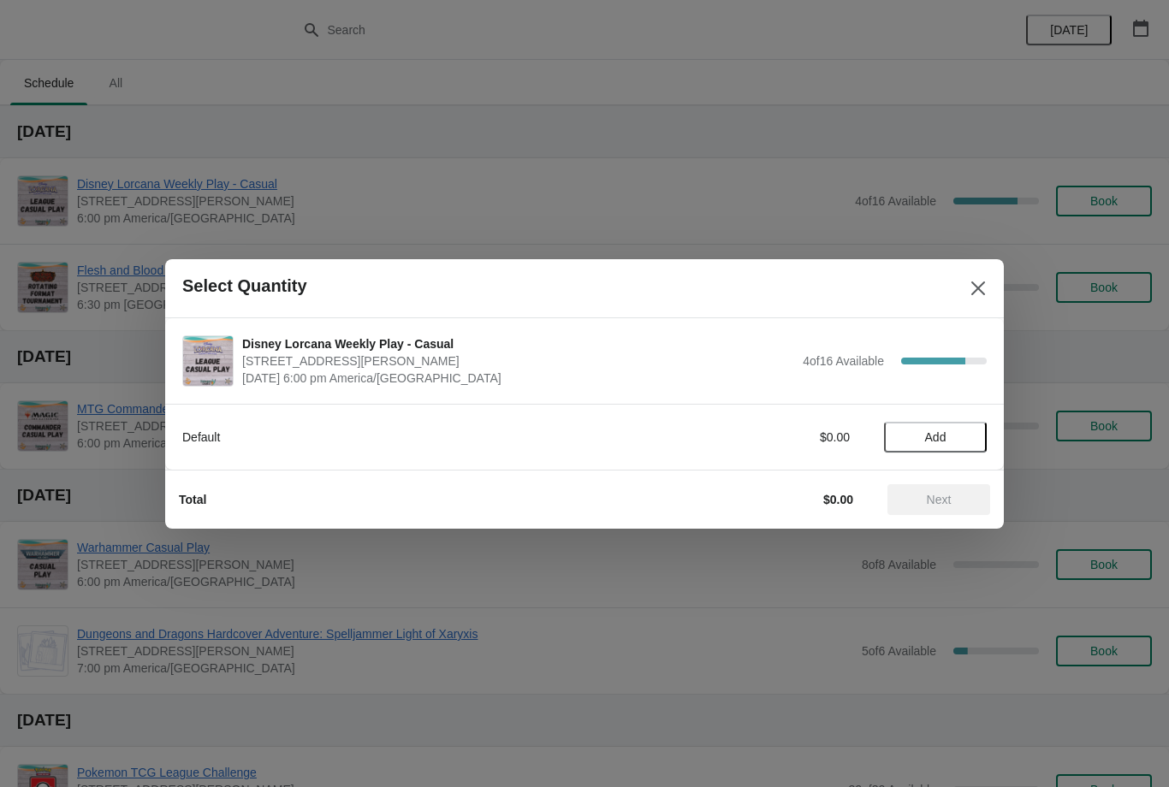
click at [948, 441] on span "Add" at bounding box center [935, 437] width 72 height 14
click at [959, 443] on icon at bounding box center [965, 437] width 18 height 18
click at [957, 494] on span "Next" at bounding box center [938, 500] width 75 height 14
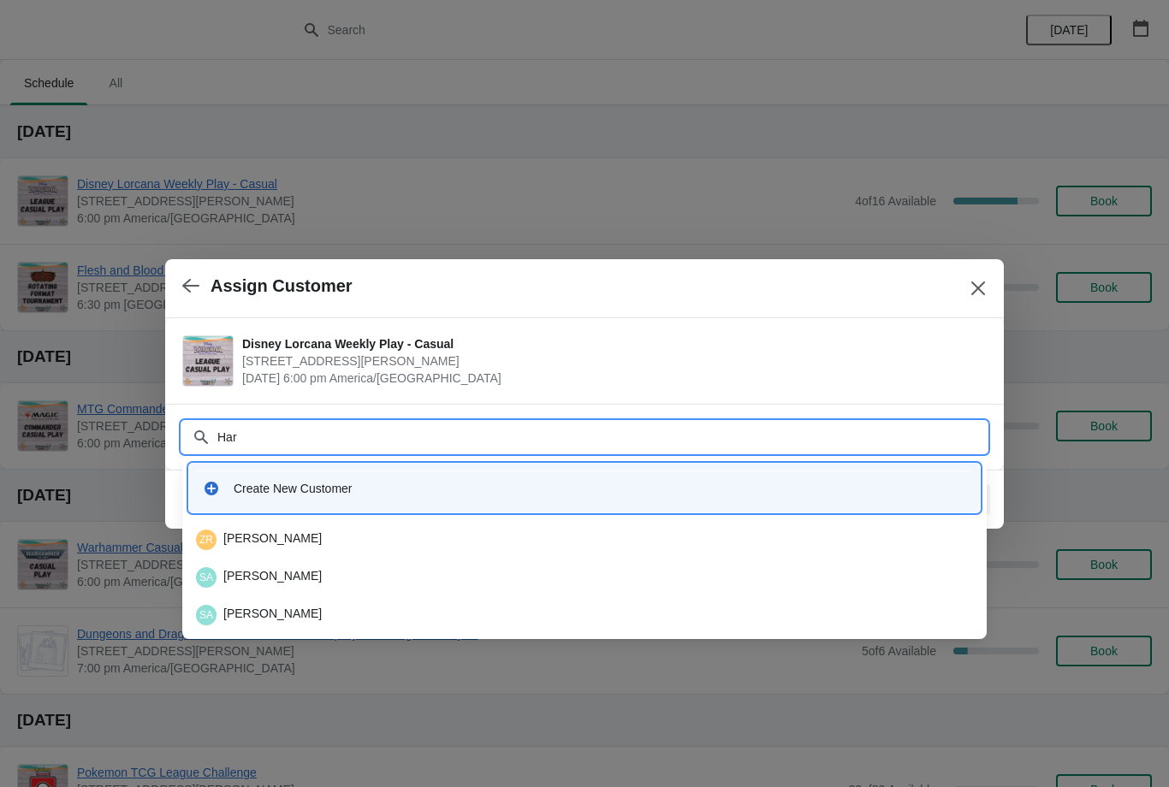
type input "Hars"
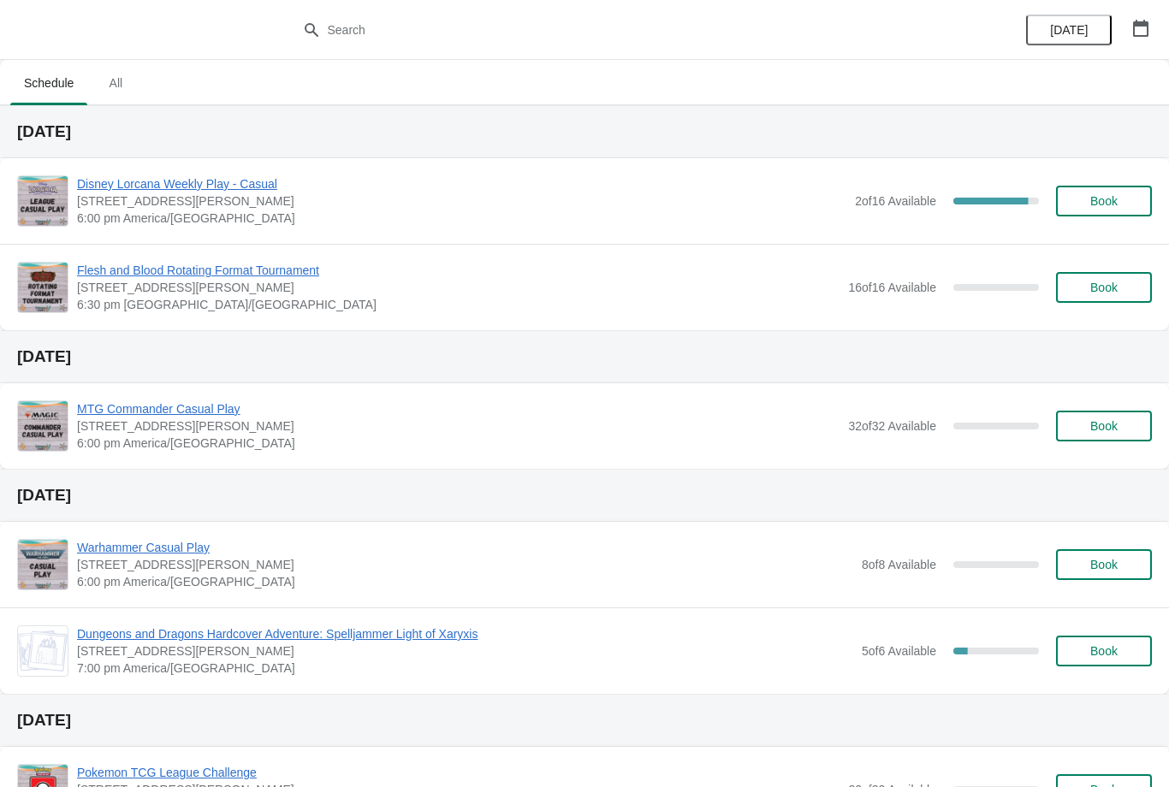
click at [1116, 198] on span "Book" at bounding box center [1103, 201] width 27 height 14
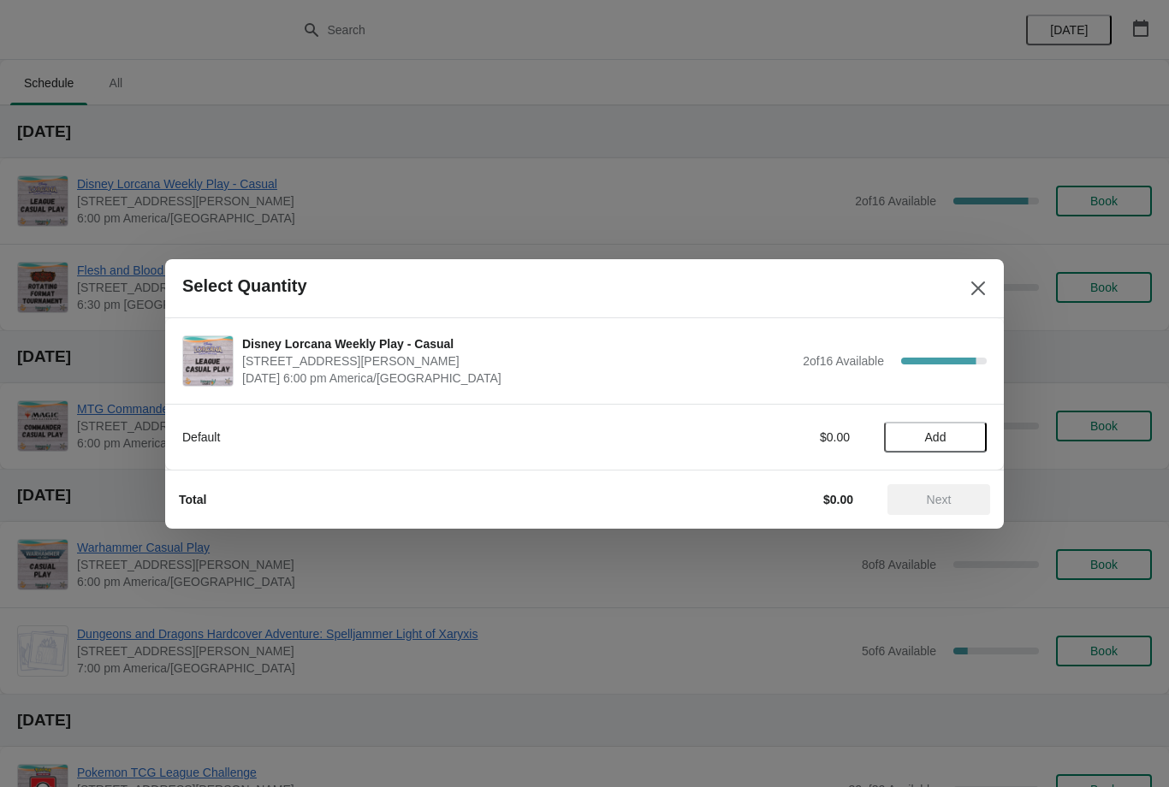
click at [949, 435] on span "Add" at bounding box center [935, 437] width 72 height 14
click at [957, 507] on button "Next" at bounding box center [938, 499] width 103 height 31
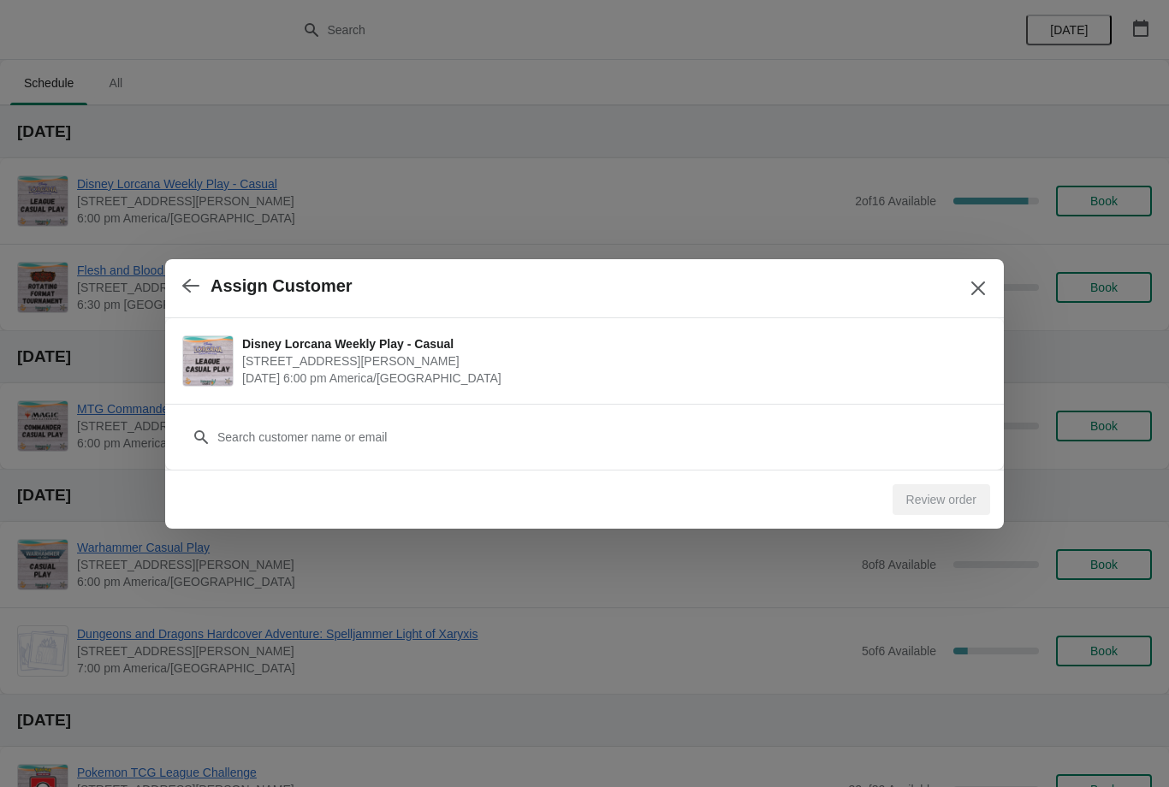
click at [180, 287] on button "button" at bounding box center [190, 286] width 31 height 33
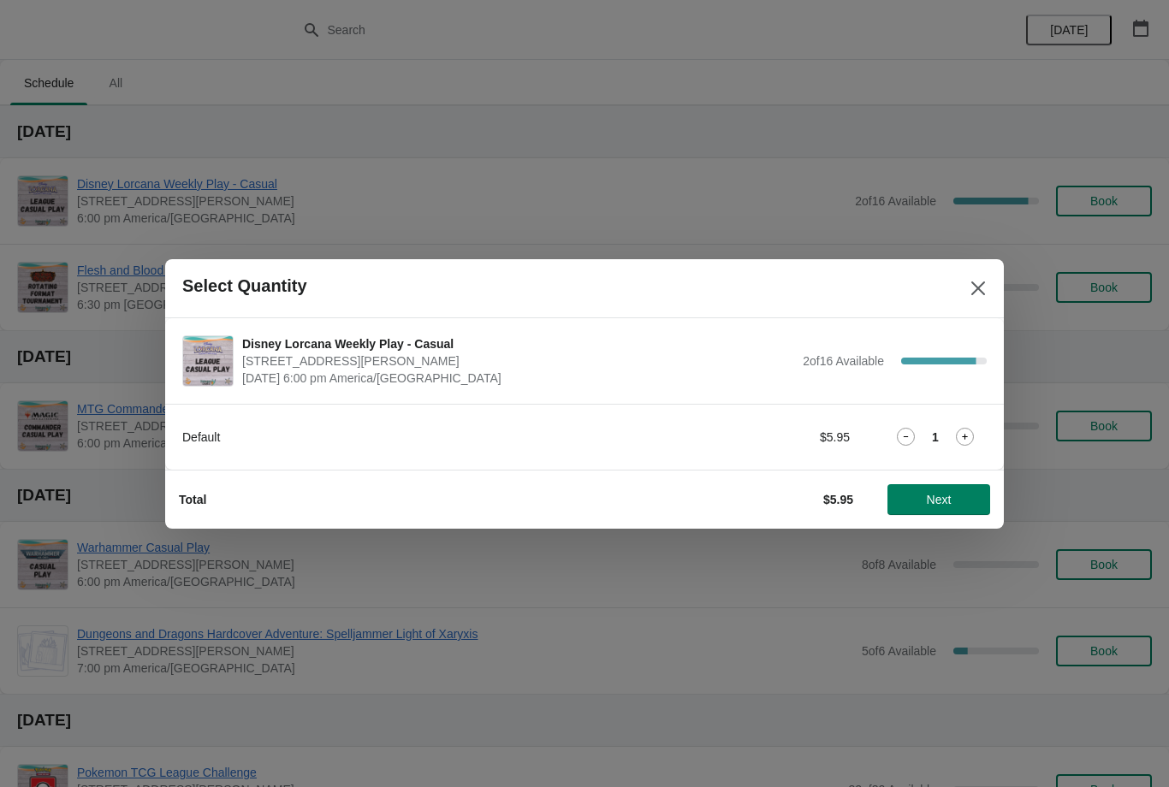
click at [971, 431] on icon at bounding box center [965, 437] width 18 height 18
click at [977, 484] on button "Next" at bounding box center [938, 499] width 103 height 31
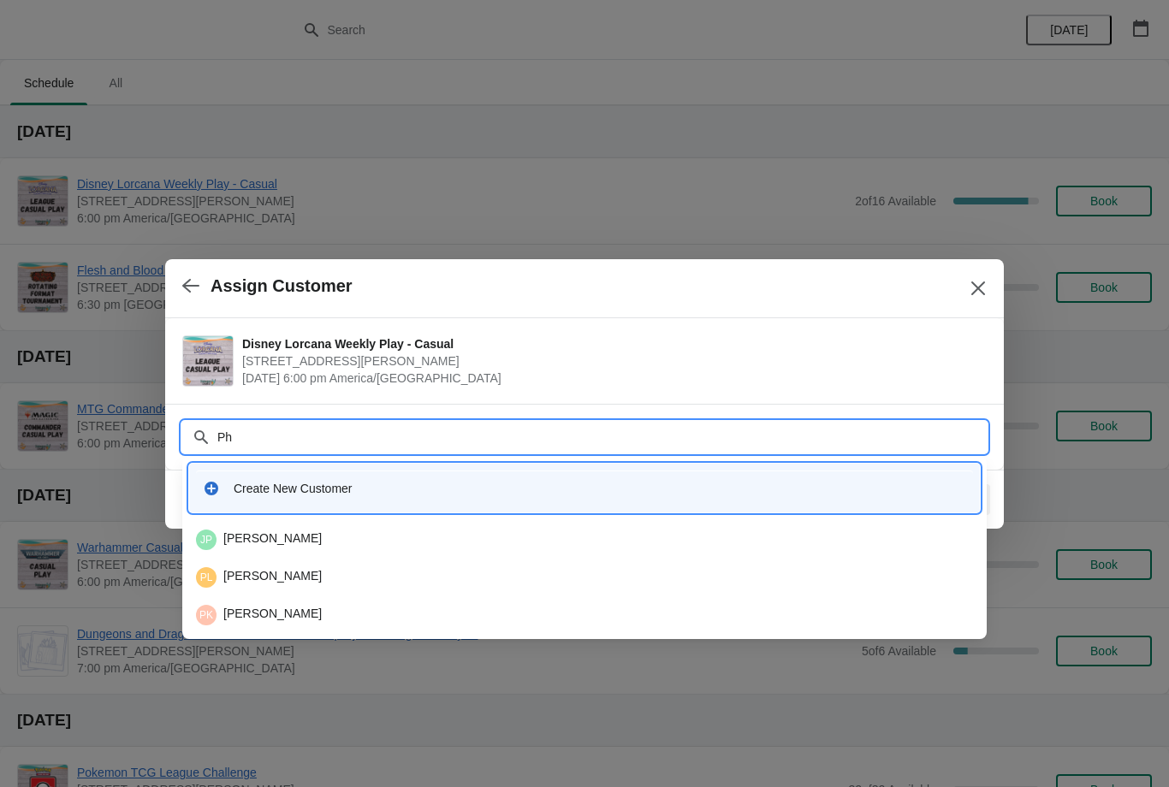
type input "P"
type input "Kwon"
